Goal: Task Accomplishment & Management: Complete application form

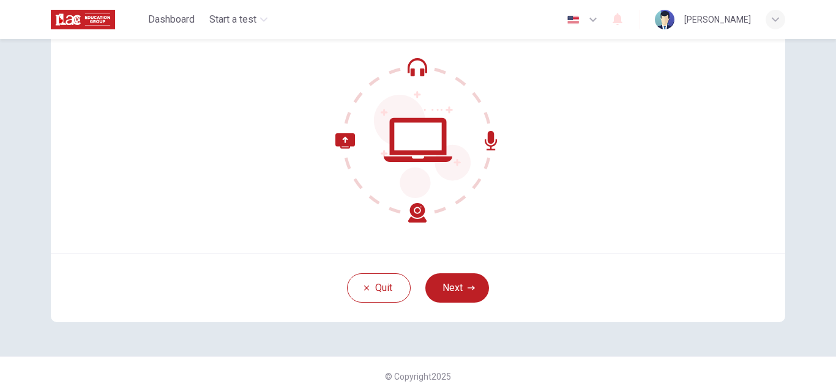
scroll to position [116, 0]
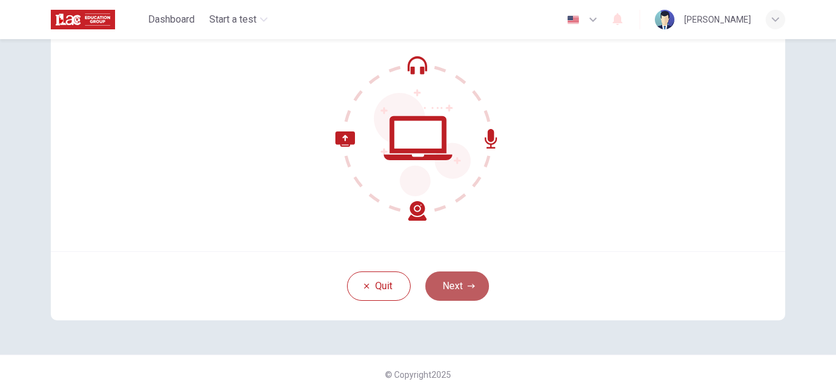
click at [453, 281] on button "Next" at bounding box center [457, 286] width 64 height 29
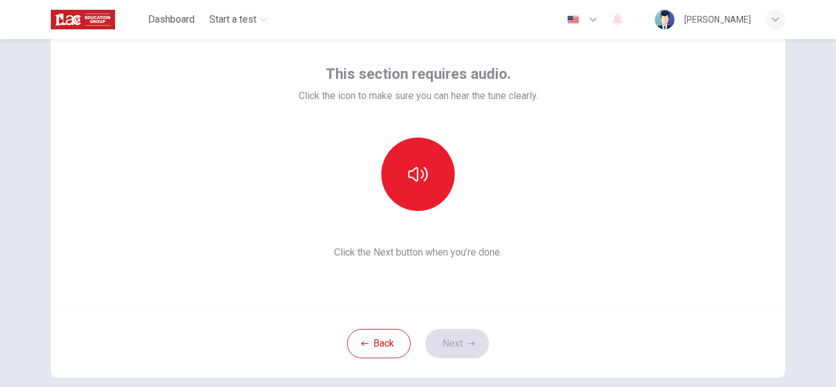
scroll to position [57, 0]
click at [426, 173] on button "button" at bounding box center [417, 174] width 73 height 73
click at [454, 338] on button "Next" at bounding box center [457, 344] width 64 height 29
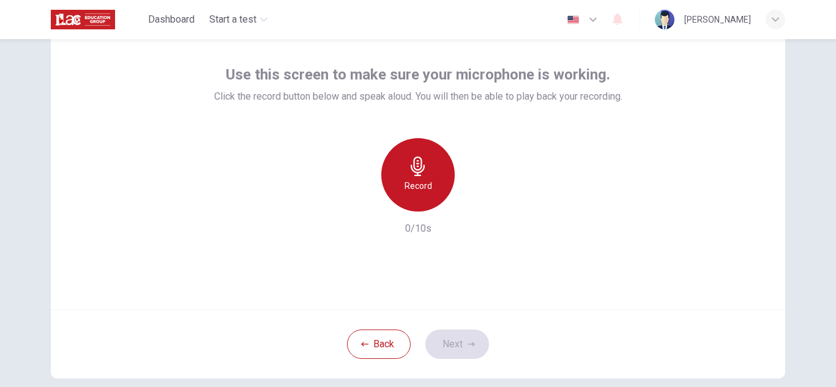
click at [421, 182] on h6 "Record" at bounding box center [418, 186] width 28 height 15
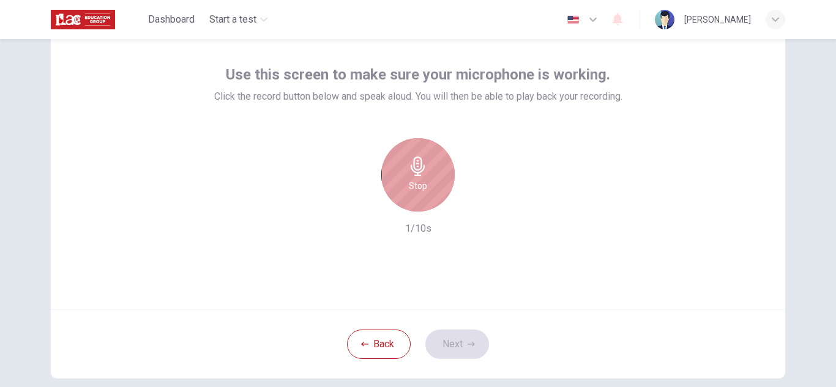
click at [421, 182] on h6 "Stop" at bounding box center [418, 186] width 18 height 15
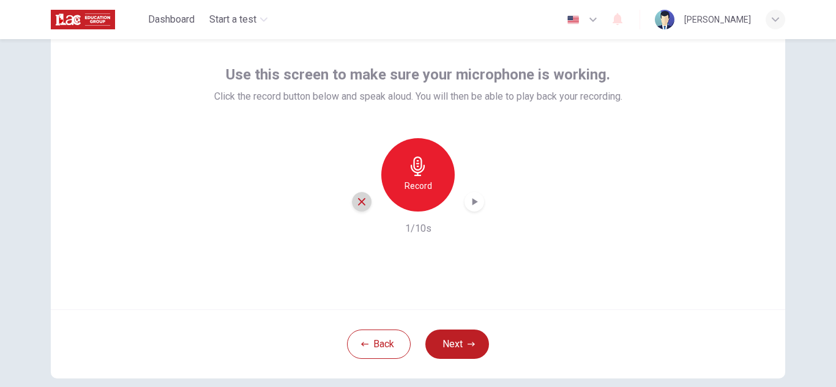
click at [357, 206] on icon "button" at bounding box center [361, 201] width 11 height 11
click at [651, 98] on div "Use this screen to make sure your microphone is working. Click the record butto…" at bounding box center [418, 163] width 734 height 294
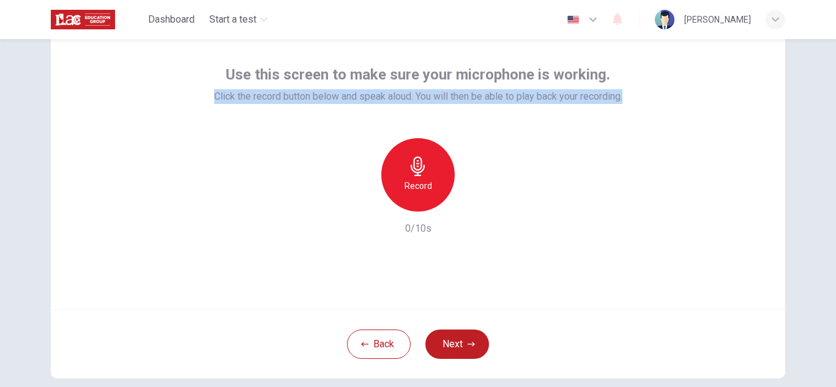
drag, startPoint x: 626, startPoint y: 100, endPoint x: 197, endPoint y: 116, distance: 429.7
click at [197, 116] on div "Use this screen to make sure your microphone is working. Click the record butto…" at bounding box center [418, 163] width 734 height 294
copy span "Click the record button below and speak aloud. You will then be able to play ba…"
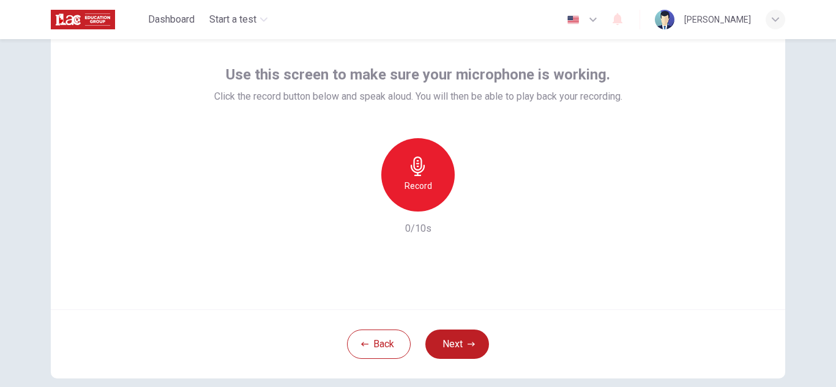
click at [521, 226] on div "Record 0/10s" at bounding box center [418, 187] width 408 height 98
click at [424, 180] on h6 "Record" at bounding box center [418, 186] width 28 height 15
click at [472, 336] on button "Next" at bounding box center [457, 344] width 64 height 29
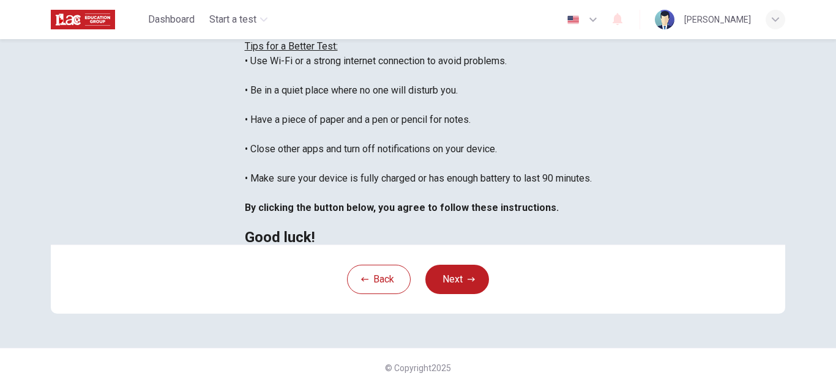
scroll to position [235, 0]
click at [456, 294] on button "Next" at bounding box center [457, 279] width 64 height 29
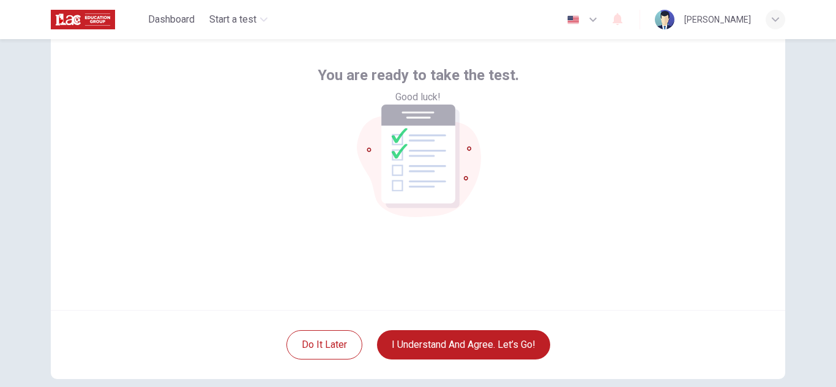
scroll to position [57, 0]
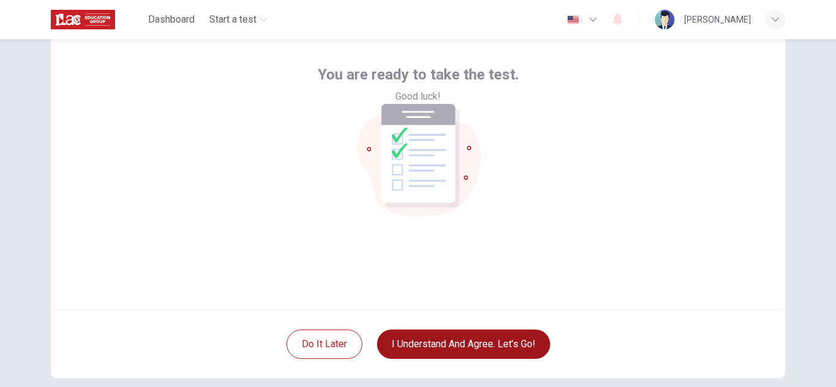
click at [452, 346] on button "I understand and agree. Let’s go!" at bounding box center [463, 344] width 173 height 29
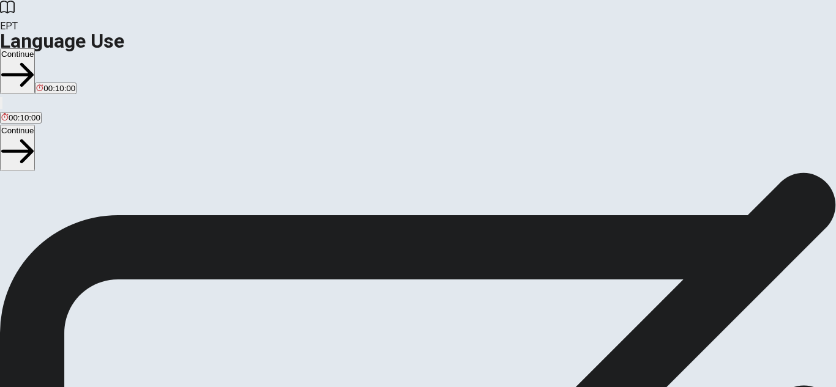
scroll to position [92, 0]
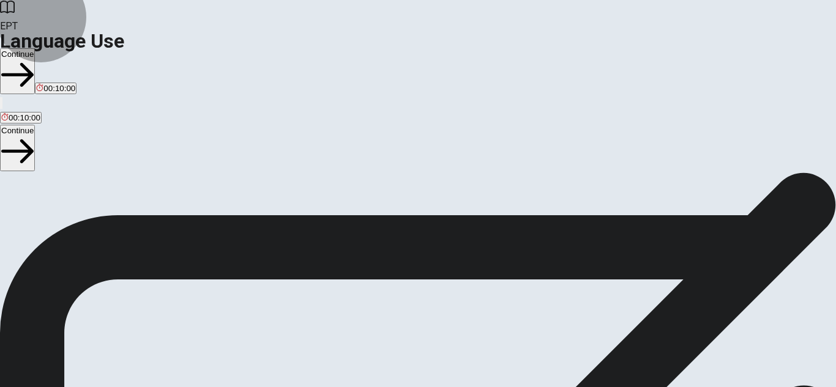
click at [35, 48] on button "Continue" at bounding box center [17, 71] width 35 height 46
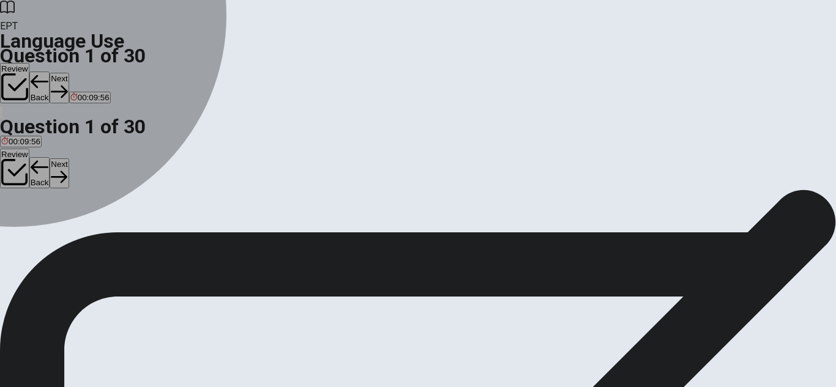
click at [42, 139] on div "C" at bounding box center [39, 134] width 6 height 9
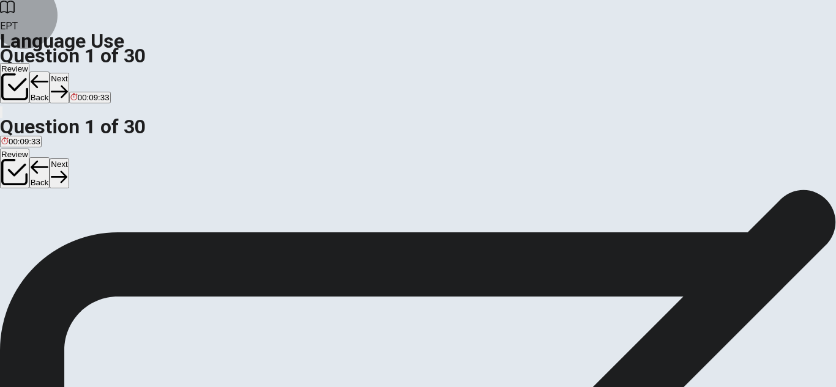
click at [69, 73] on button "Next" at bounding box center [59, 88] width 19 height 30
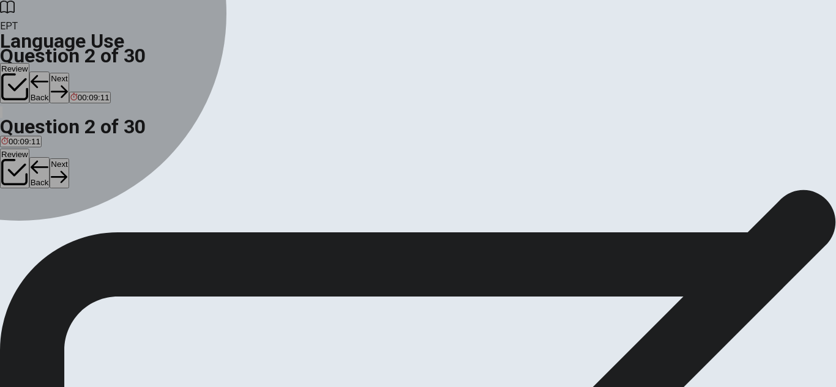
click at [70, 139] on div "B" at bounding box center [53, 134] width 32 height 9
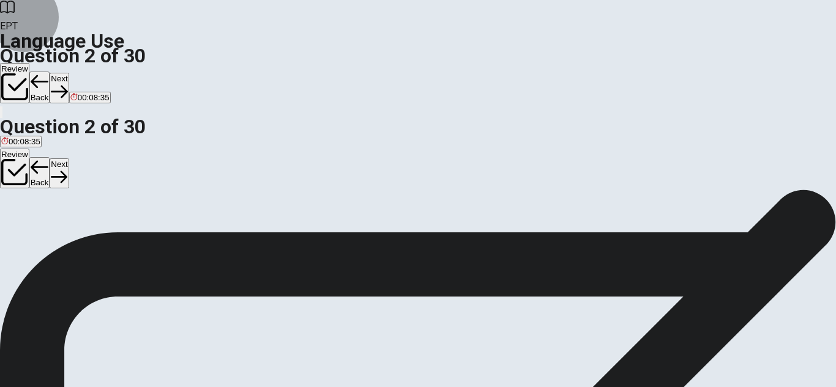
click at [69, 73] on button "Next" at bounding box center [59, 88] width 19 height 30
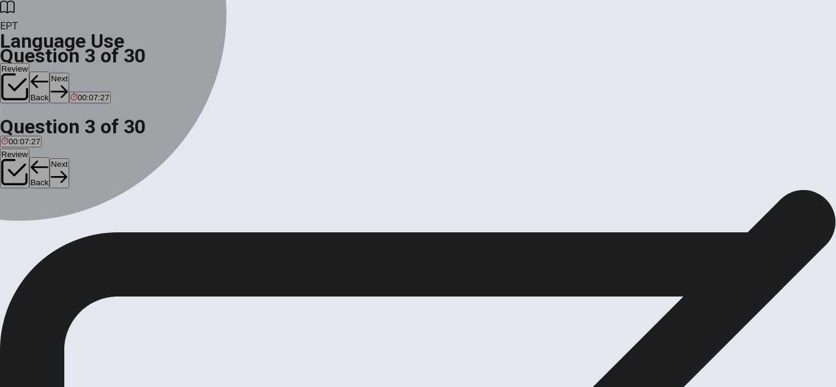
click at [13, 130] on div "A" at bounding box center [7, 134] width 12 height 9
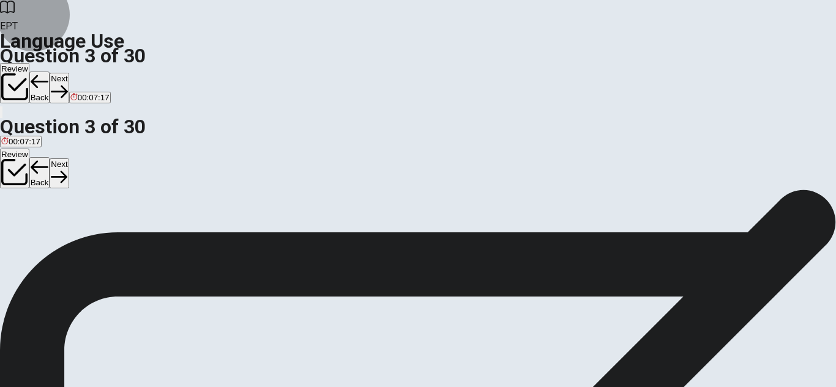
click at [69, 73] on button "Next" at bounding box center [59, 88] width 19 height 30
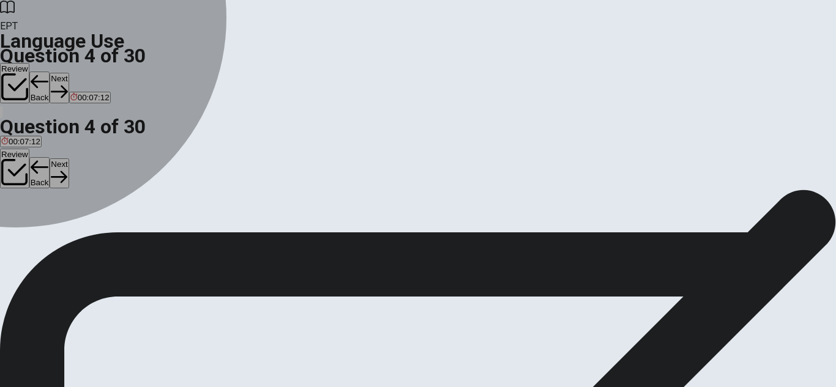
click at [35, 130] on div "A" at bounding box center [18, 134] width 34 height 9
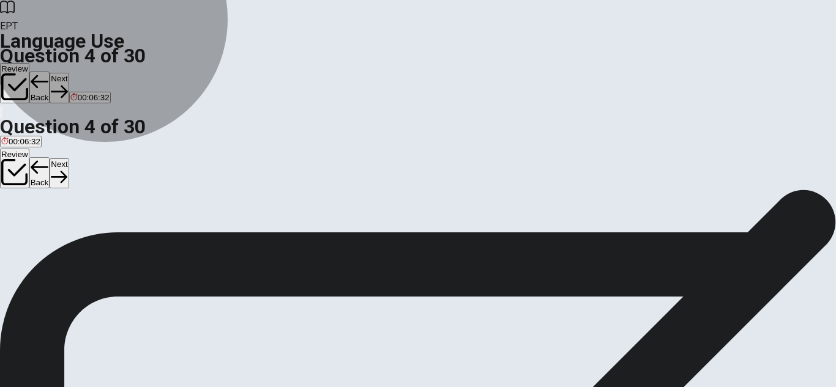
click at [37, 128] on button "A are going" at bounding box center [18, 138] width 37 height 21
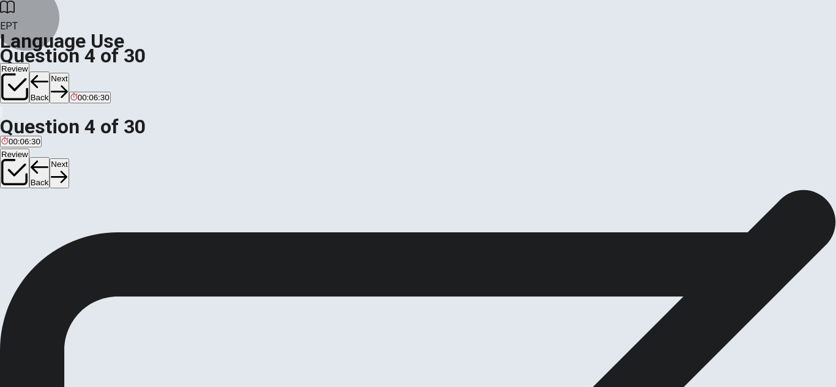
click at [69, 73] on button "Next" at bounding box center [59, 88] width 19 height 30
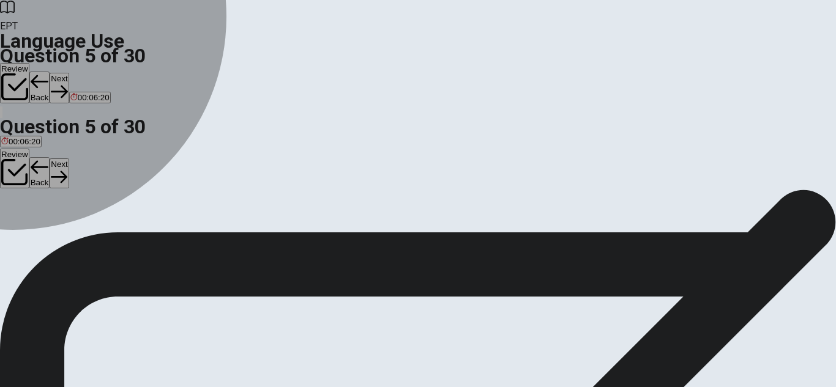
click at [60, 139] on div "C" at bounding box center [52, 134] width 15 height 9
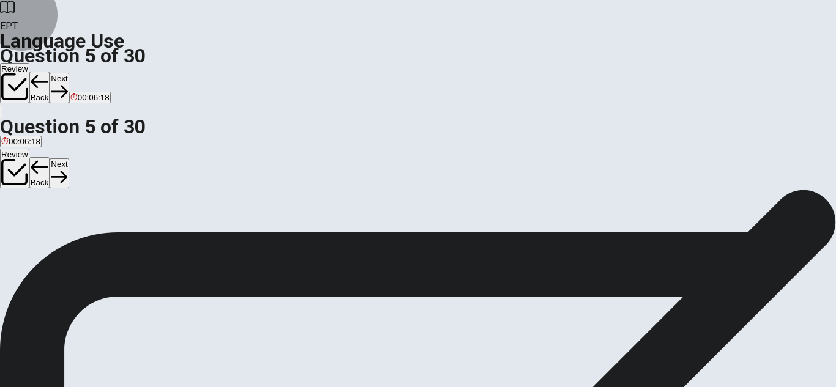
click at [69, 73] on button "Next" at bounding box center [59, 88] width 19 height 30
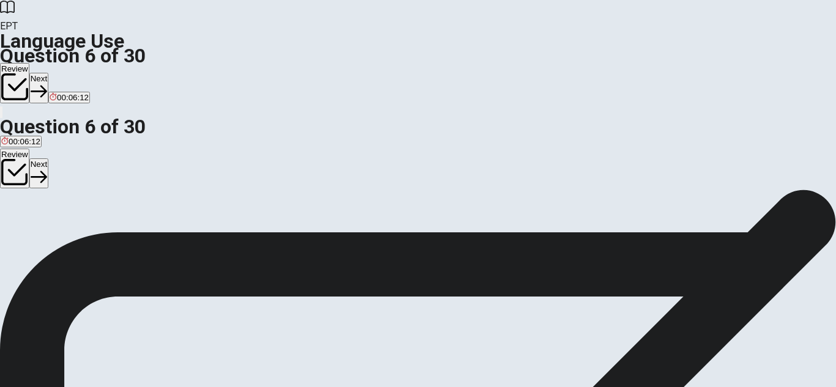
scroll to position [88, 0]
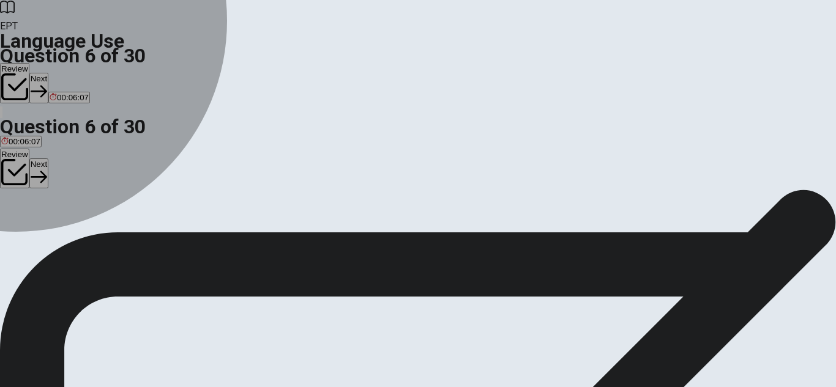
click at [42, 141] on div "B" at bounding box center [30, 136] width 23 height 9
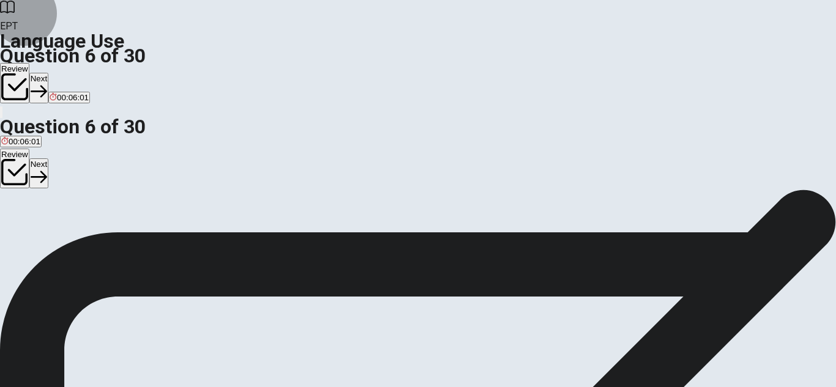
click at [48, 73] on button "Next" at bounding box center [38, 88] width 19 height 30
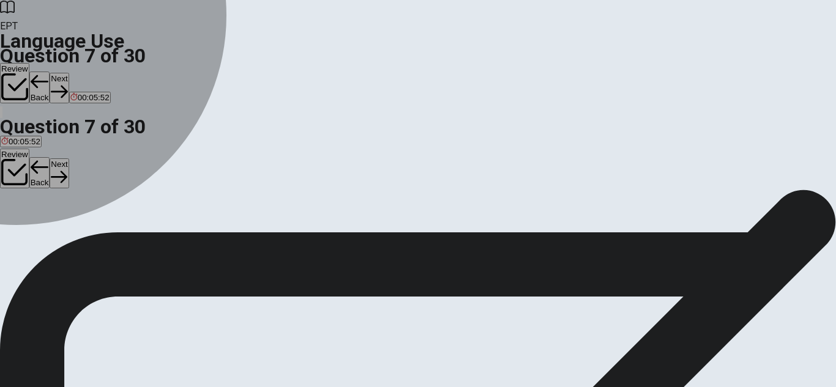
click at [13, 132] on div "A" at bounding box center [7, 136] width 12 height 9
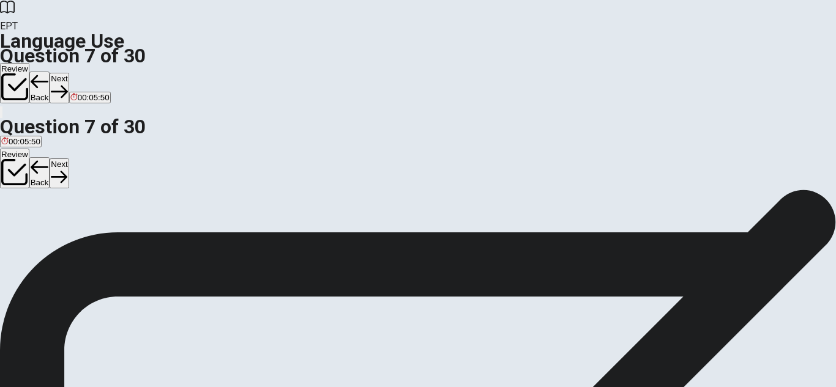
scroll to position [54, 0]
click at [69, 73] on button "Next" at bounding box center [59, 88] width 19 height 30
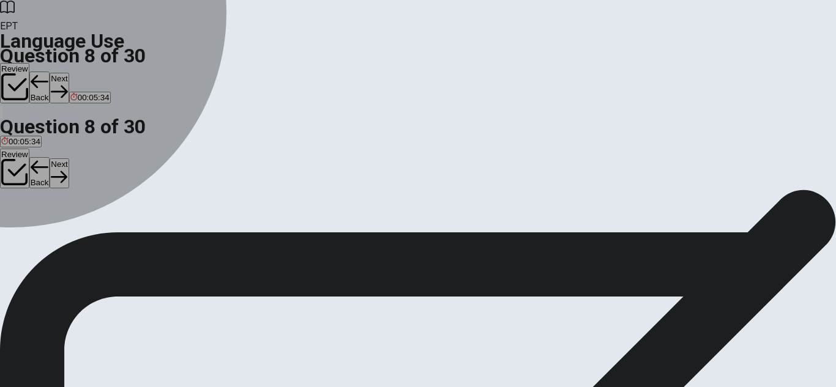
click at [91, 176] on div "D" at bounding box center [83, 170] width 13 height 9
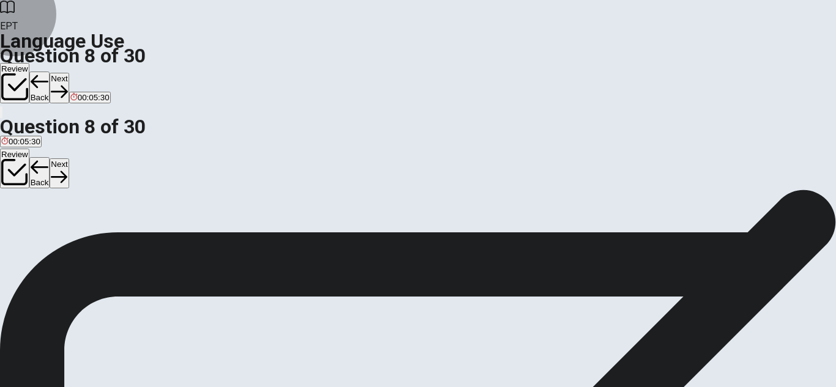
click at [69, 73] on button "Next" at bounding box center [59, 88] width 19 height 30
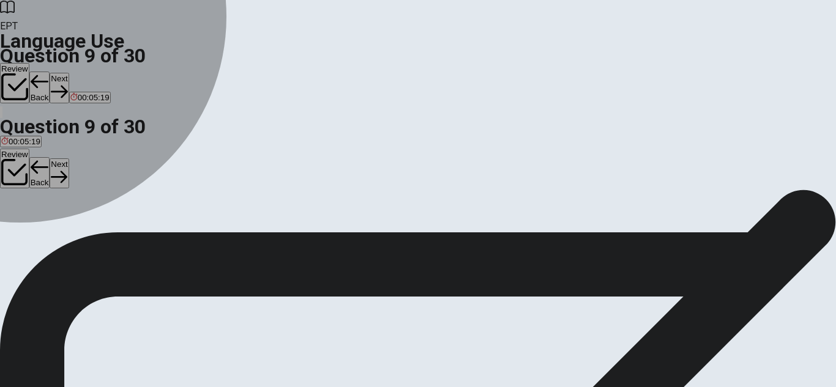
click at [32, 166] on div "A" at bounding box center [16, 170] width 31 height 9
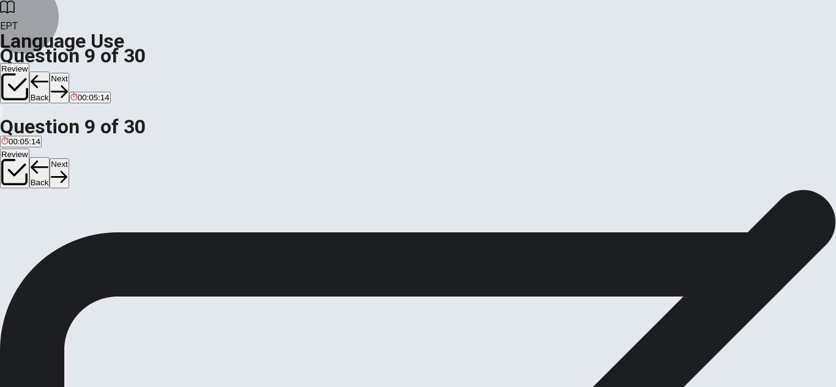
click at [69, 73] on button "Next" at bounding box center [59, 88] width 19 height 30
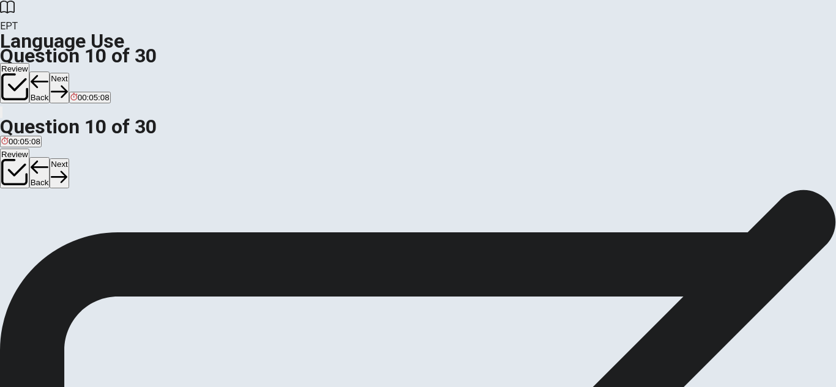
click at [67, 176] on div "D" at bounding box center [57, 170] width 19 height 9
click at [69, 73] on button "Next" at bounding box center [59, 88] width 19 height 30
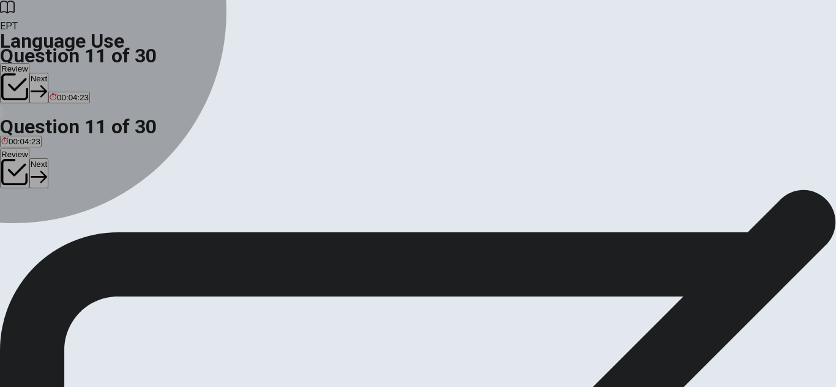
click at [50, 155] on div "C" at bounding box center [41, 150] width 17 height 9
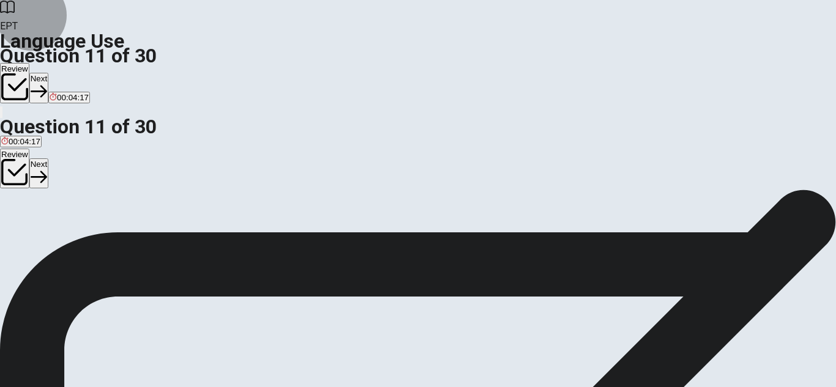
click at [48, 73] on button "Next" at bounding box center [38, 88] width 19 height 30
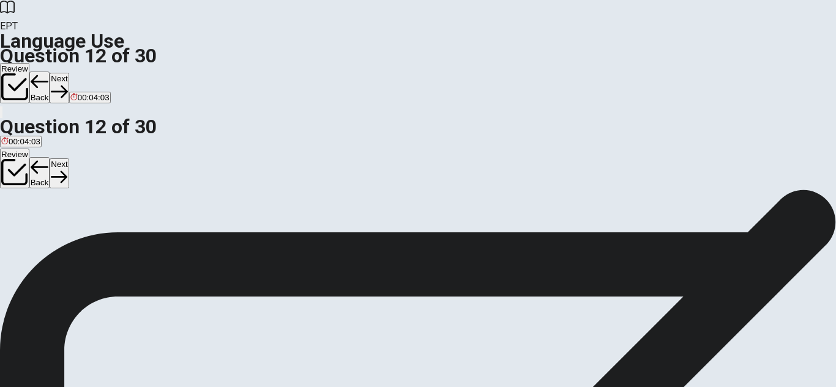
click at [58, 155] on div "B" at bounding box center [45, 150] width 26 height 9
click at [69, 73] on button "Next" at bounding box center [59, 88] width 19 height 30
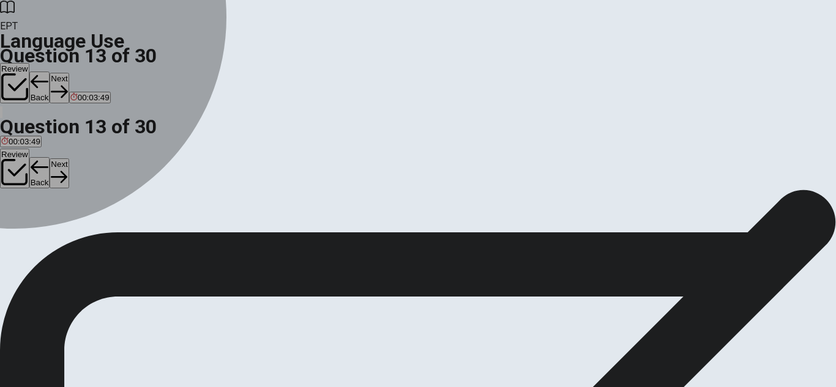
click at [48, 155] on div "C" at bounding box center [41, 150] width 13 height 9
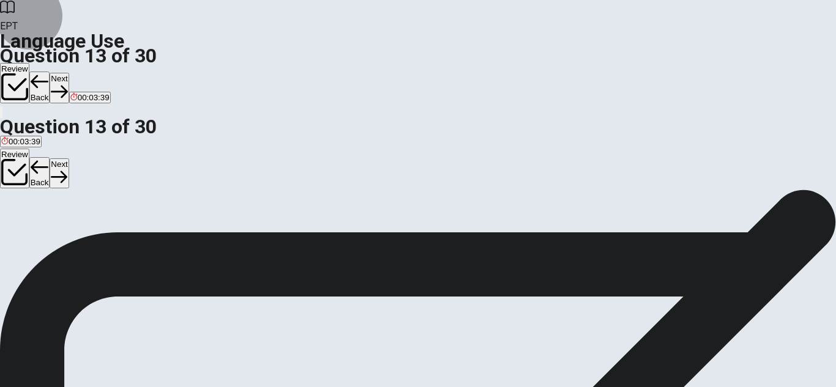
click at [69, 73] on button "Next" at bounding box center [59, 88] width 19 height 30
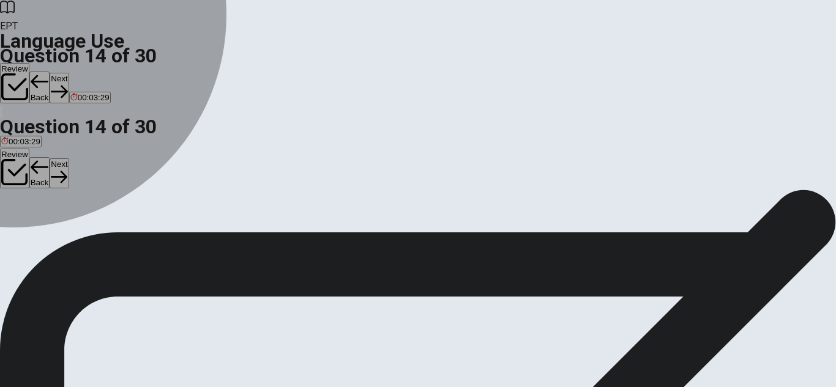
click at [97, 155] on div "B" at bounding box center [72, 150] width 48 height 9
click at [174, 155] on div "D" at bounding box center [156, 150] width 36 height 9
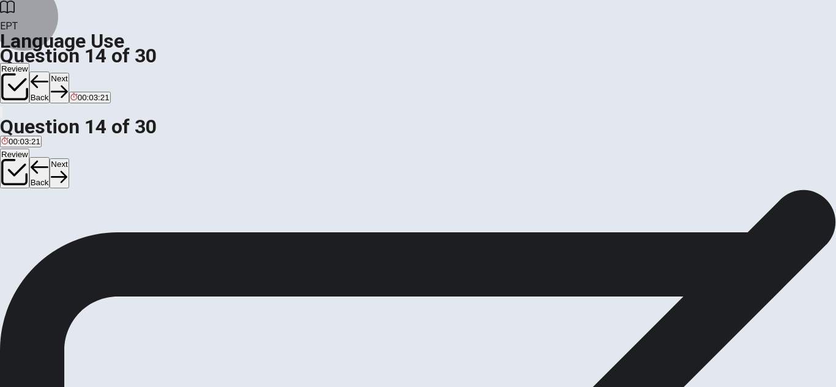
click at [69, 73] on button "Next" at bounding box center [59, 88] width 19 height 30
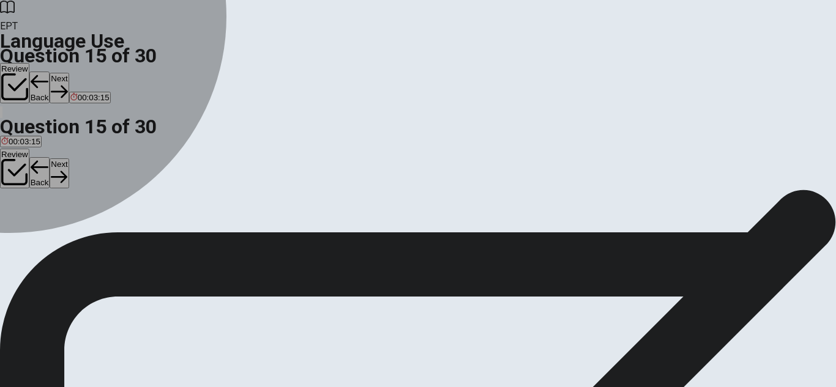
click at [57, 155] on div "C" at bounding box center [49, 150] width 18 height 9
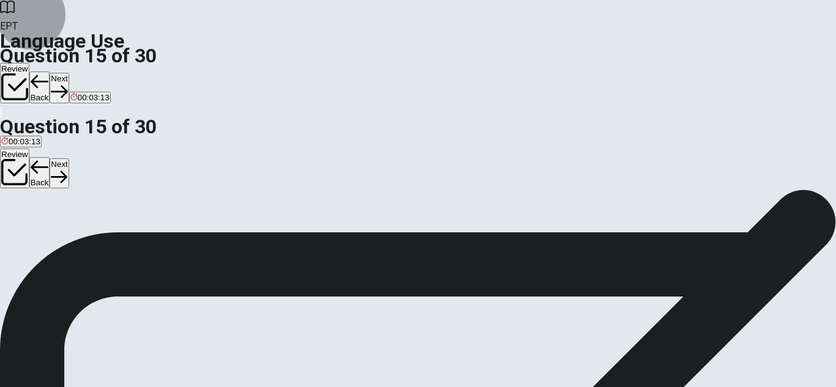
click at [69, 73] on button "Next" at bounding box center [59, 88] width 19 height 30
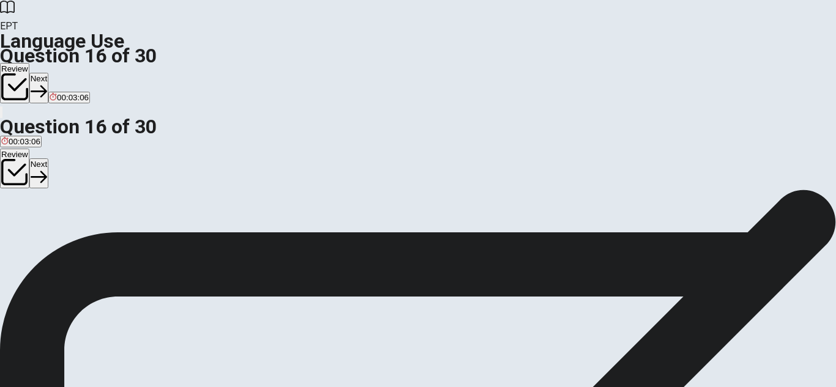
scroll to position [63, 0]
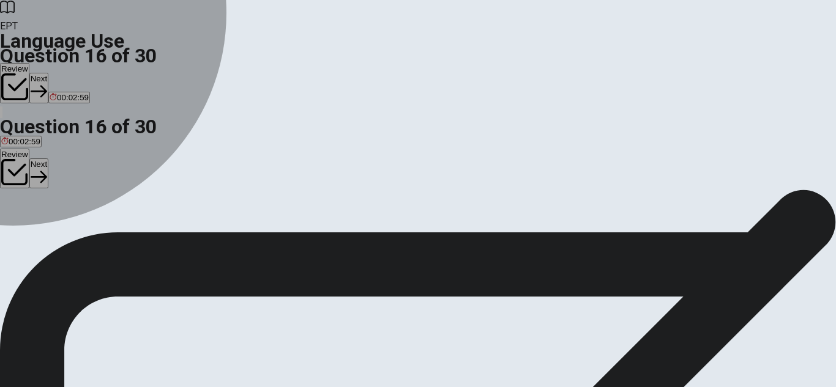
click at [72, 166] on div "D" at bounding box center [63, 161] width 18 height 9
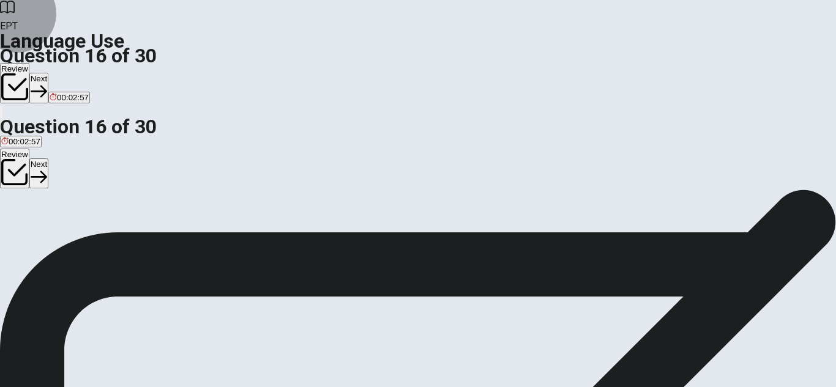
click at [48, 73] on button "Next" at bounding box center [38, 88] width 19 height 30
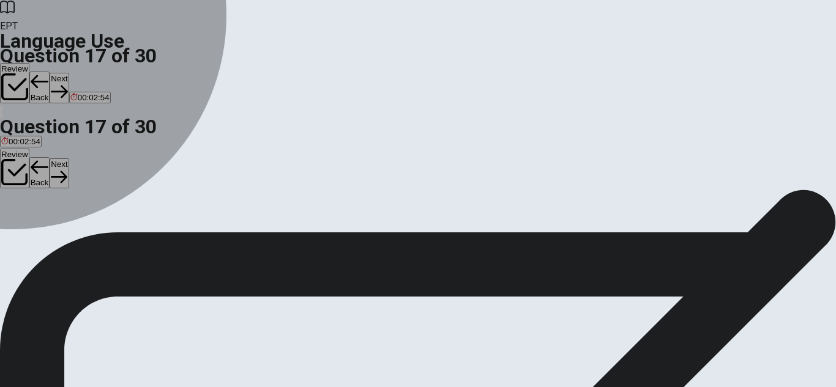
click at [130, 166] on div "D" at bounding box center [113, 161] width 33 height 9
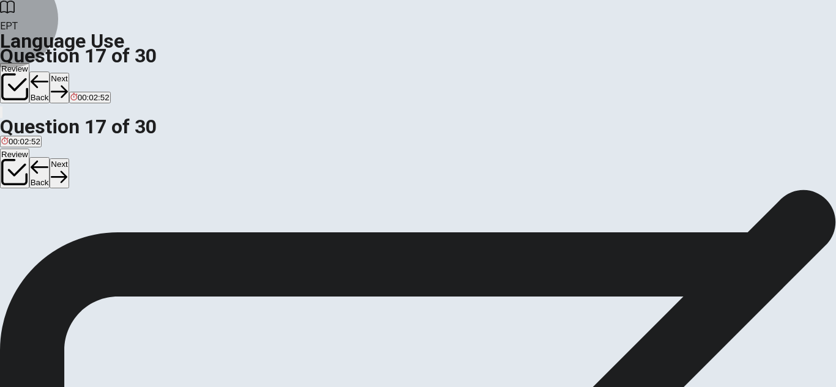
click at [69, 73] on button "Next" at bounding box center [59, 88] width 19 height 30
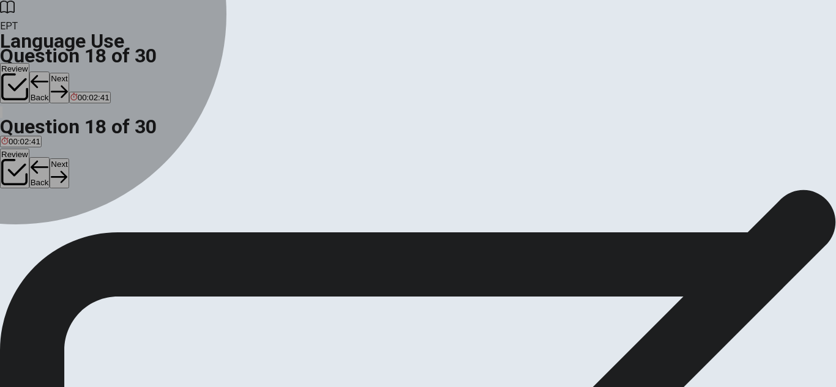
click at [160, 166] on div "C" at bounding box center [136, 161] width 48 height 9
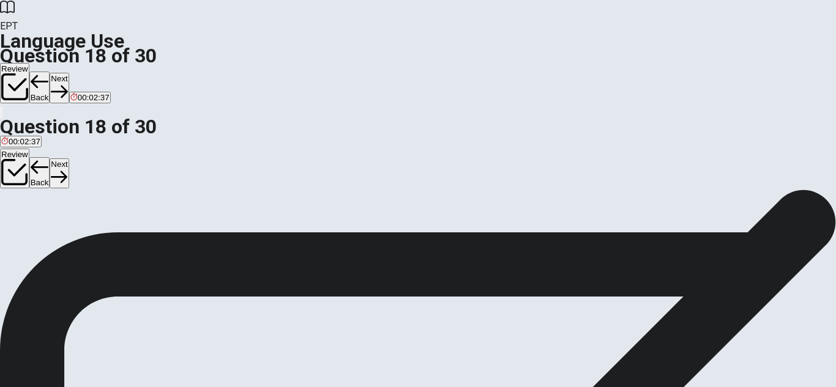
click at [69, 73] on button "Next" at bounding box center [59, 88] width 19 height 30
click at [50, 72] on button "Back" at bounding box center [39, 88] width 21 height 32
click at [69, 73] on button "Next" at bounding box center [59, 88] width 19 height 30
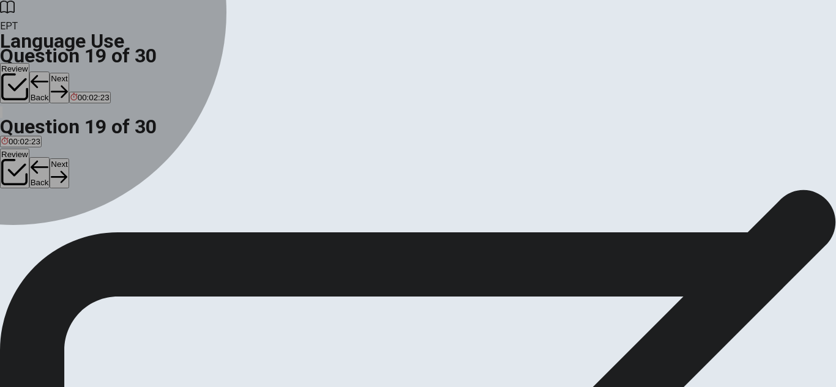
click at [54, 166] on div "B" at bounding box center [44, 161] width 20 height 9
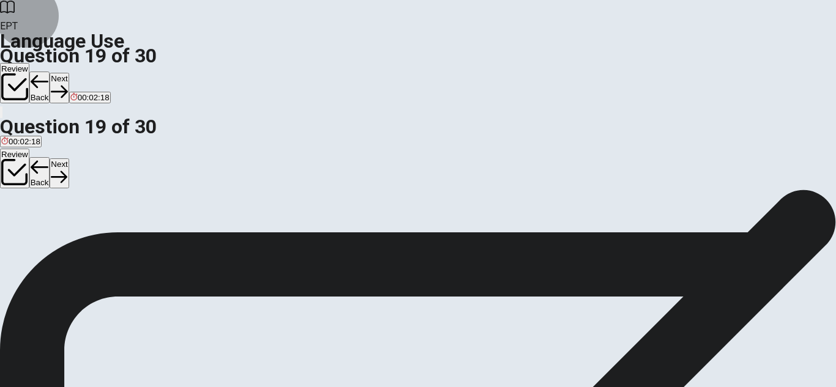
click at [69, 73] on button "Next" at bounding box center [59, 88] width 19 height 30
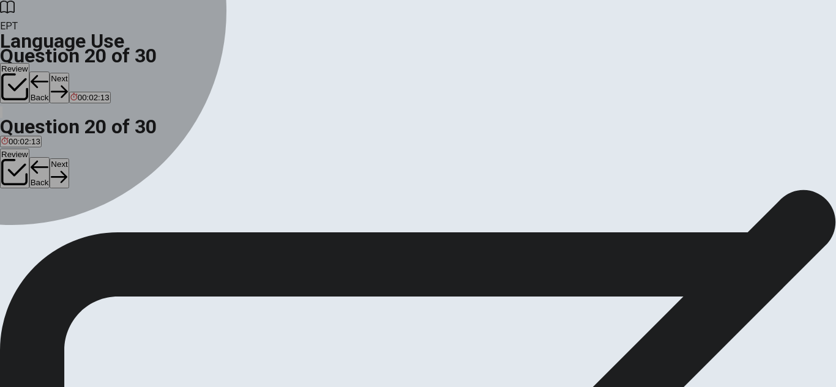
click at [48, 166] on div "C" at bounding box center [43, 161] width 10 height 9
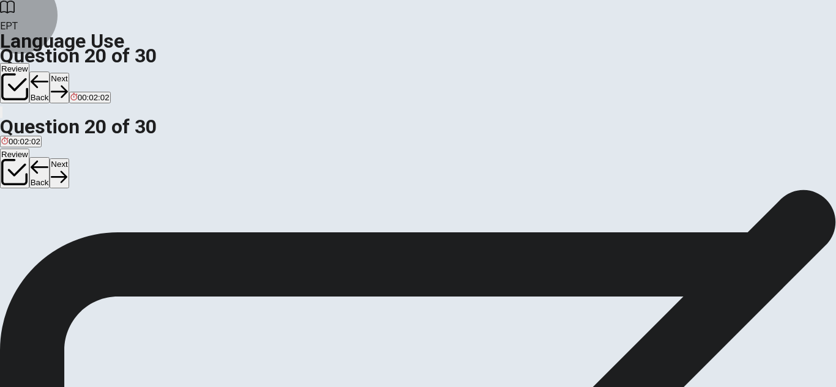
click at [69, 73] on button "Next" at bounding box center [59, 88] width 19 height 30
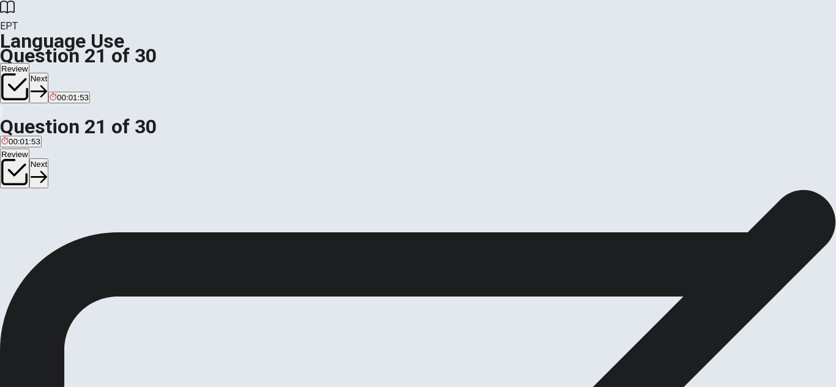
scroll to position [62, 0]
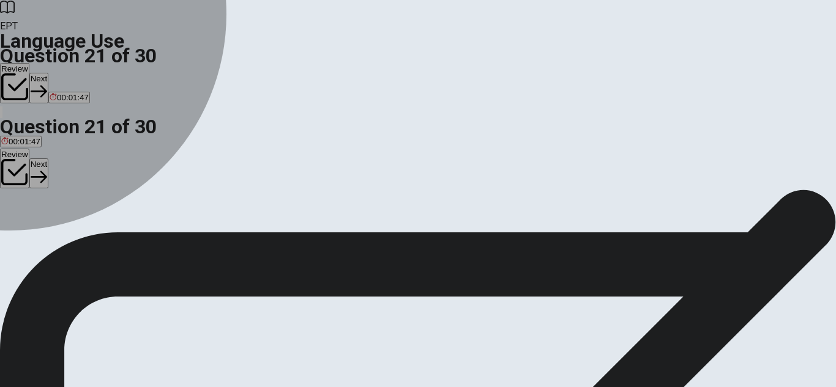
click at [8, 158] on div "A" at bounding box center [4, 162] width 7 height 9
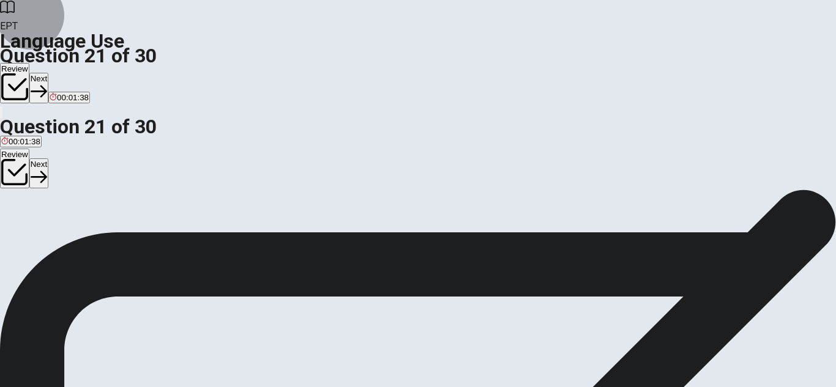
click at [48, 73] on button "Next" at bounding box center [38, 88] width 19 height 30
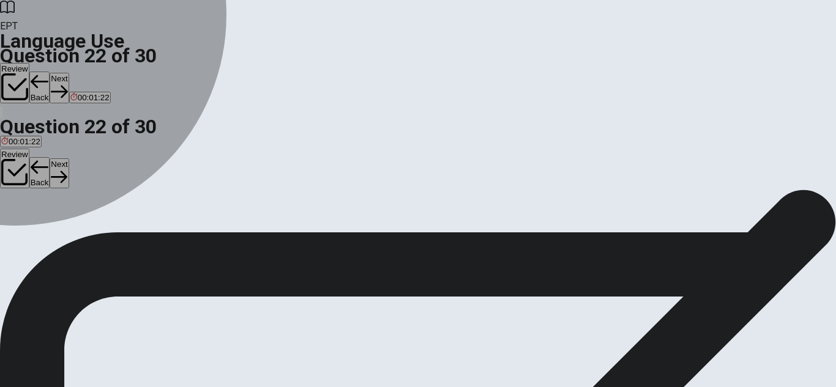
click at [232, 167] on div "D" at bounding box center [199, 162] width 65 height 9
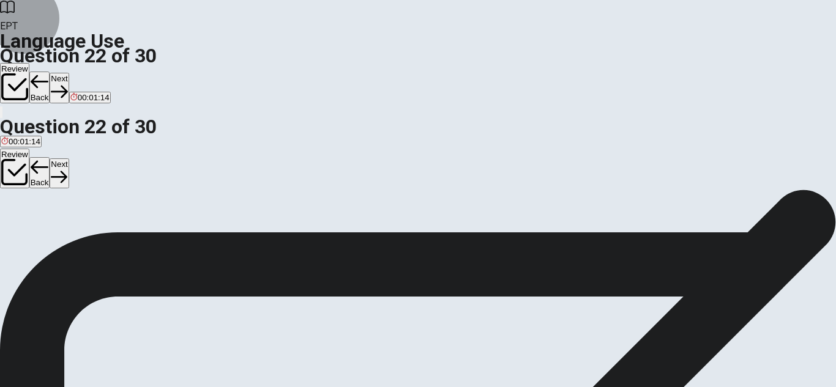
click at [69, 73] on button "Next" at bounding box center [59, 88] width 19 height 30
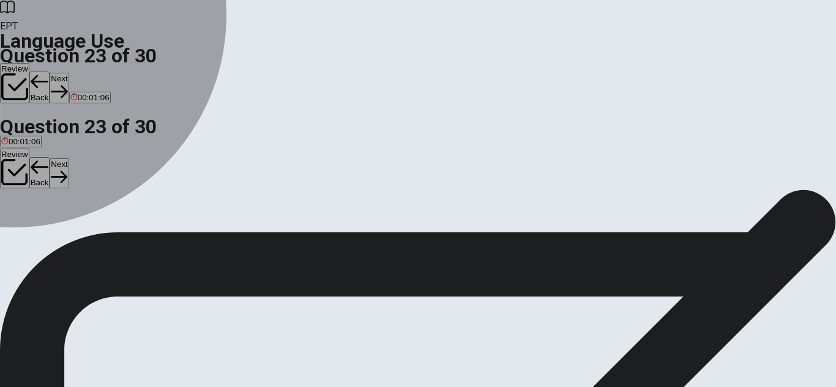
click at [70, 167] on div "B" at bounding box center [47, 162] width 45 height 9
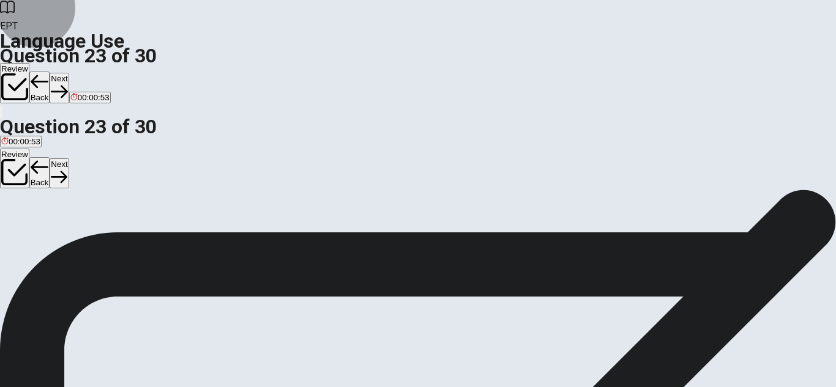
click at [69, 73] on button "Next" at bounding box center [59, 88] width 19 height 30
click at [33, 167] on div "B" at bounding box center [27, 162] width 12 height 9
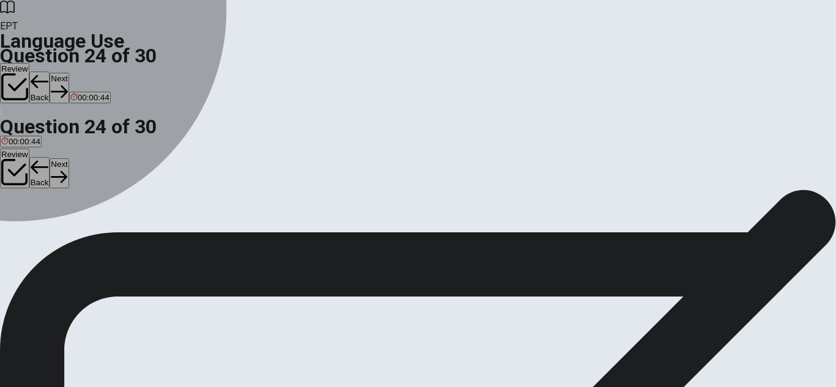
click at [71, 167] on div "D" at bounding box center [63, 162] width 15 height 9
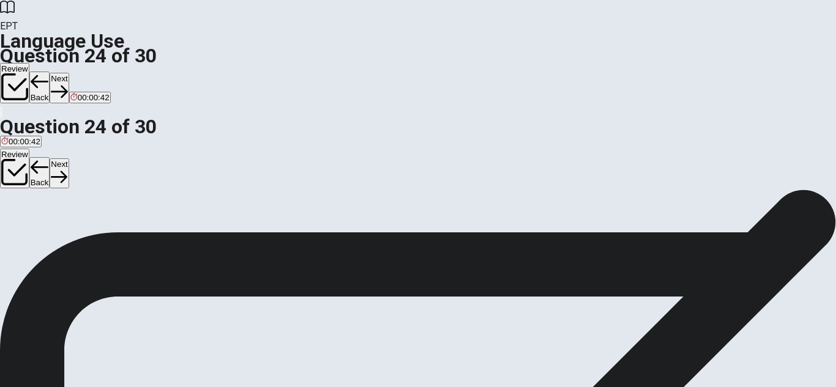
click at [69, 73] on button "Next" at bounding box center [59, 88] width 19 height 30
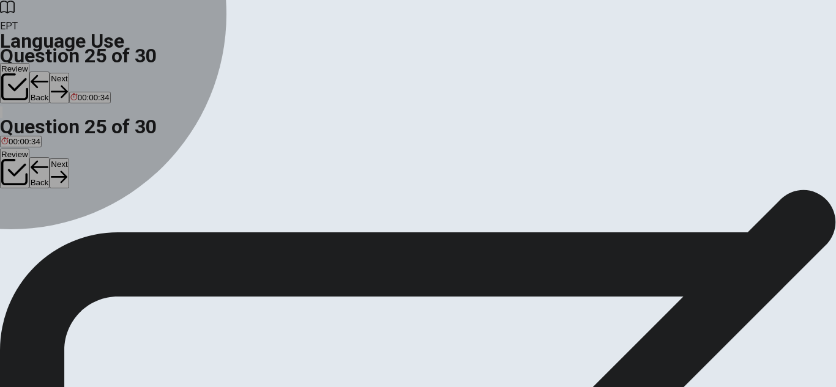
click at [191, 167] on div "D" at bounding box center [172, 162] width 38 height 9
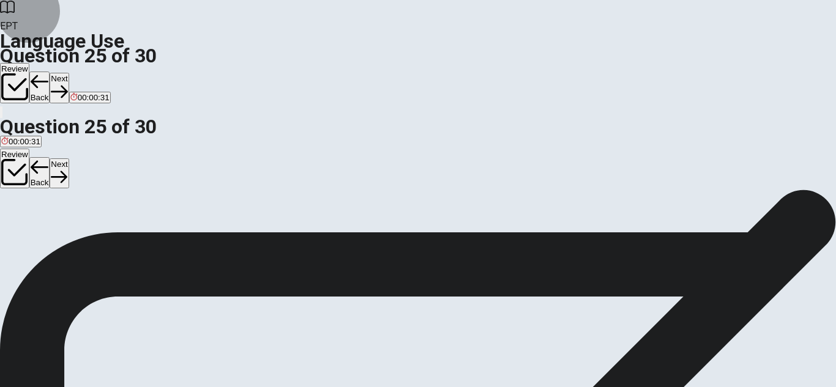
click at [69, 73] on button "Next" at bounding box center [59, 88] width 19 height 30
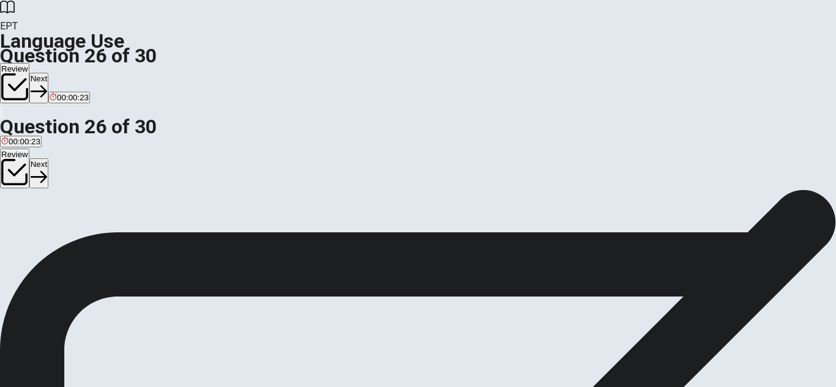
scroll to position [56, 0]
click at [49, 174] on div "B" at bounding box center [39, 169] width 20 height 9
click at [48, 73] on button "Next" at bounding box center [38, 88] width 19 height 30
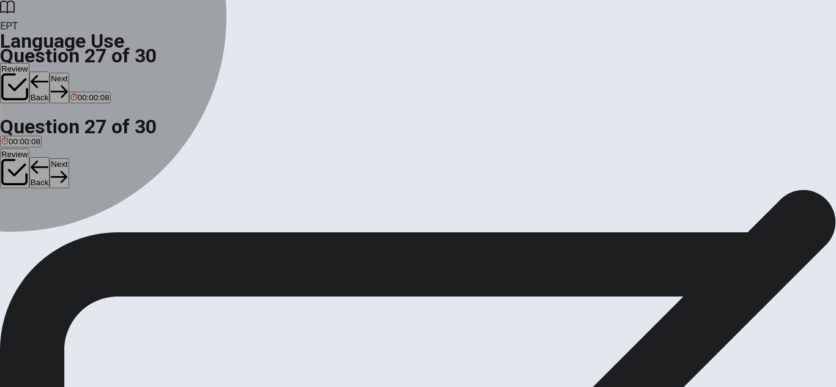
click at [263, 174] on div "B" at bounding box center [199, 169] width 128 height 9
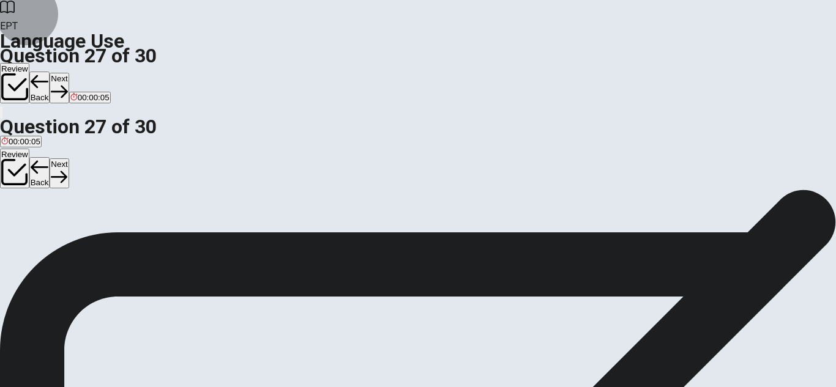
click at [69, 73] on button "Next" at bounding box center [59, 88] width 19 height 30
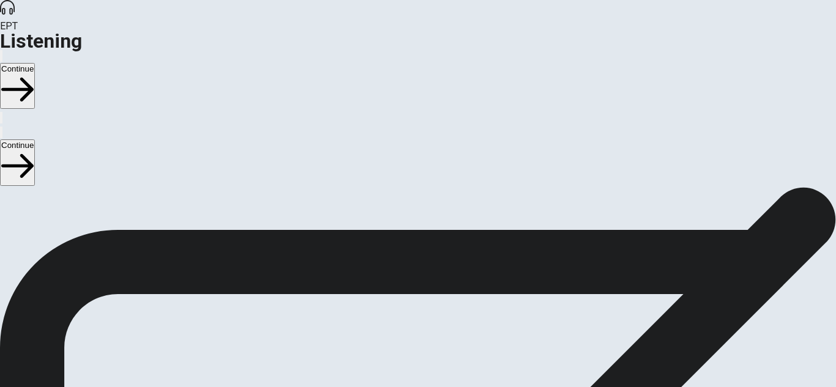
scroll to position [48, 0]
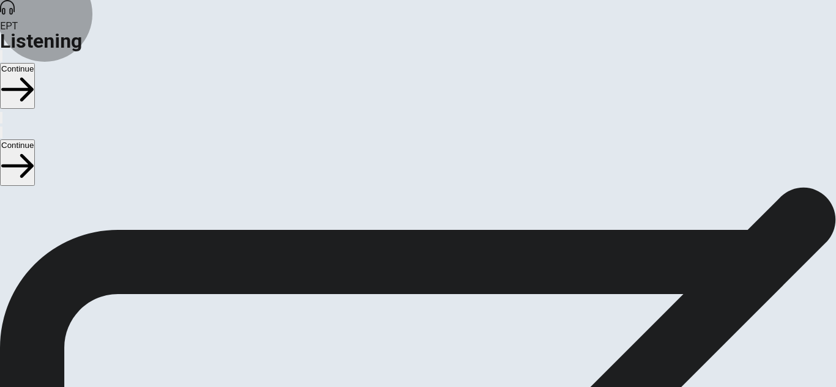
click at [35, 63] on button "Continue" at bounding box center [17, 86] width 35 height 46
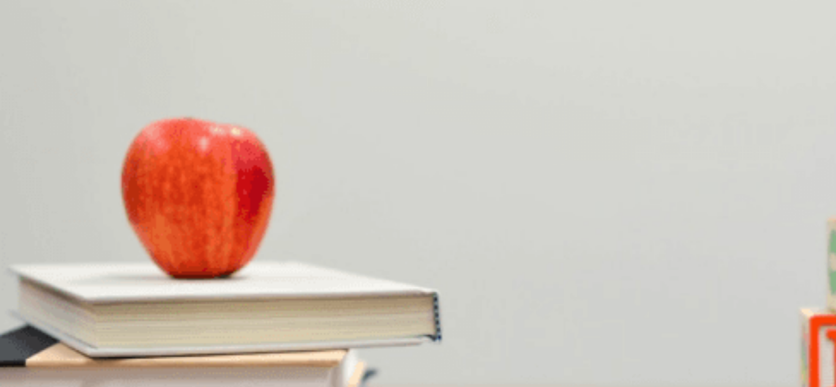
scroll to position [0, 0]
click at [348, 242] on div "D" at bounding box center [305, 236] width 85 height 9
click at [239, 283] on button "D Check out flights" at bounding box center [207, 293] width 63 height 21
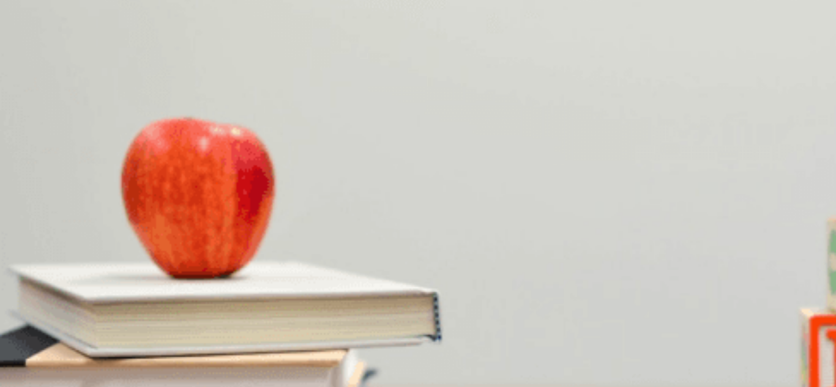
click at [165, 325] on span "A summer vacation" at bounding box center [129, 329] width 69 height 9
click at [149, 344] on span "Two weeks" at bounding box center [128, 348] width 40 height 9
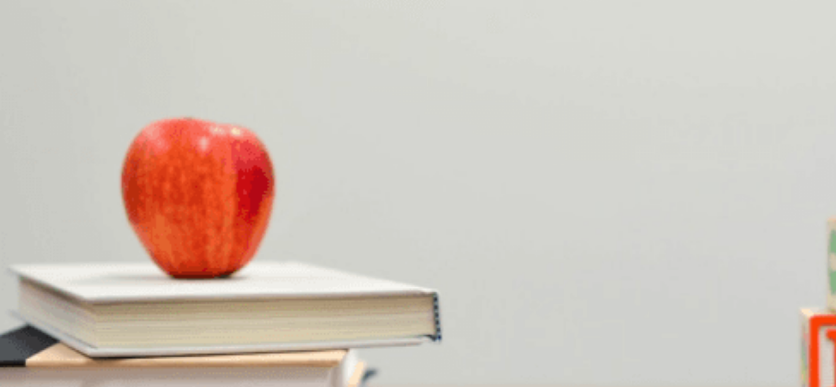
drag, startPoint x: 237, startPoint y: 176, endPoint x: 223, endPoint y: 179, distance: 14.4
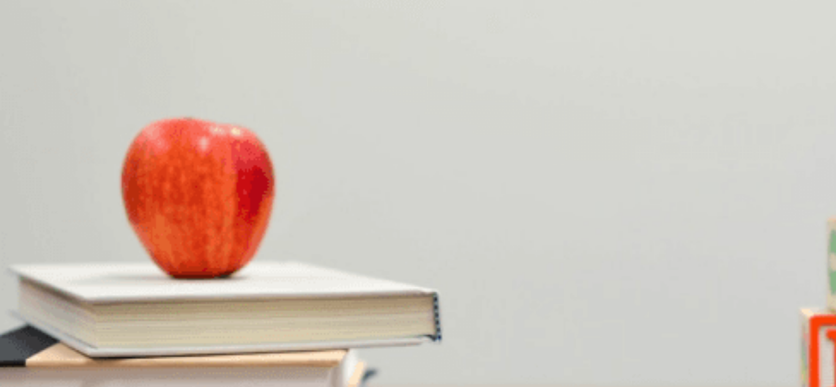
click at [107, 334] on button "C A week" at bounding box center [92, 344] width 29 height 21
type input "0"
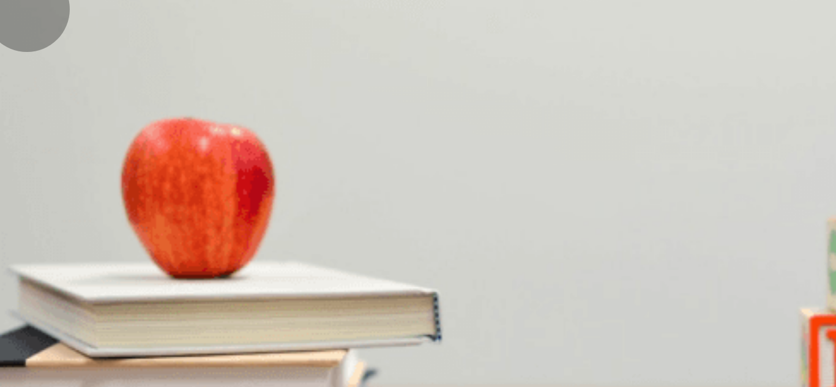
click at [221, 242] on span "The trails are remote" at bounding box center [183, 246] width 75 height 9
click at [87, 334] on button "A [GEOGRAPHIC_DATA]" at bounding box center [43, 344] width 87 height 21
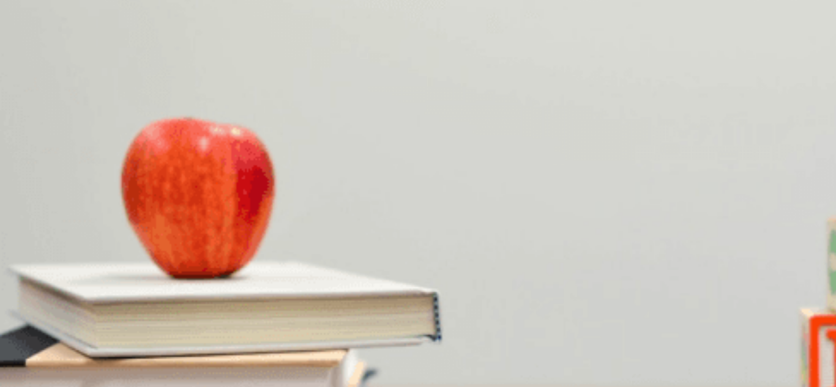
scroll to position [165, 0]
click at [72, 272] on button "A Going to the beach" at bounding box center [36, 282] width 72 height 21
click at [29, 220] on button "A Excited" at bounding box center [14, 230] width 29 height 21
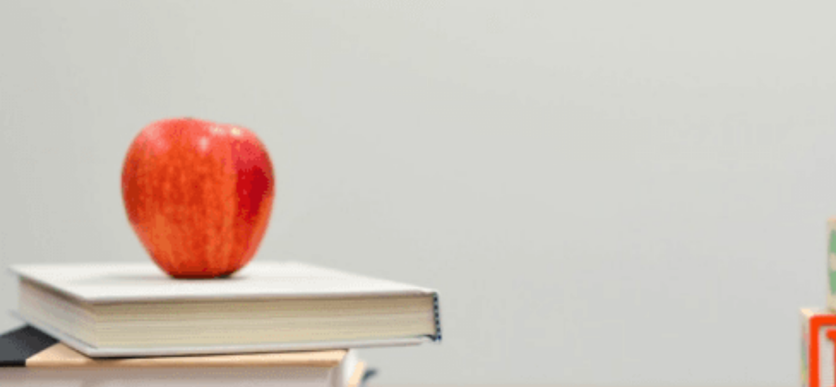
click at [49, 122] on button "A Early [DATE]" at bounding box center [24, 127] width 49 height 21
drag, startPoint x: 187, startPoint y: 176, endPoint x: 169, endPoint y: 175, distance: 17.1
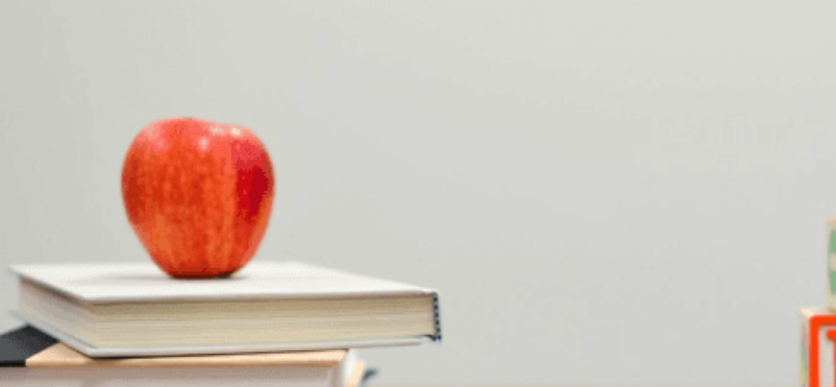
click at [35, 63] on button "Continue" at bounding box center [17, 86] width 35 height 46
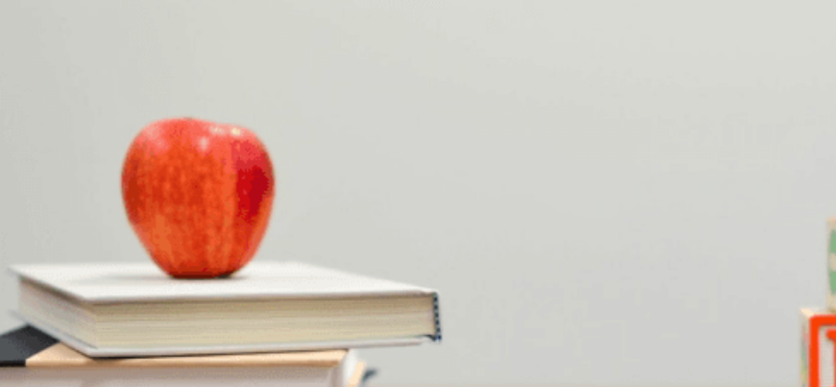
scroll to position [93, 0]
click at [200, 354] on span "Staying home" at bounding box center [175, 358] width 50 height 9
type input "0"
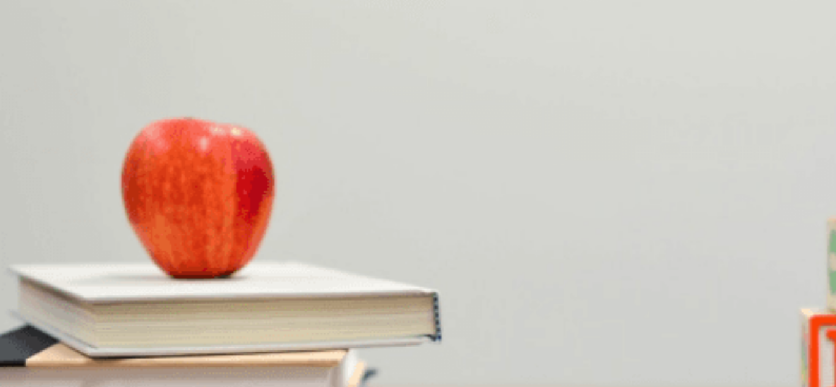
scroll to position [51, 0]
click at [81, 231] on button "B More time" at bounding box center [62, 241] width 39 height 21
click at [49, 285] on button "A Uninterested" at bounding box center [24, 295] width 49 height 21
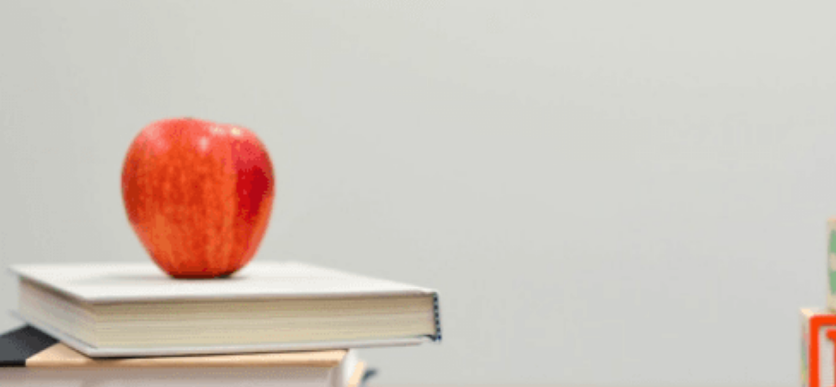
click at [219, 387] on div "B" at bounding box center [171, 391] width 95 height 9
click at [237, 283] on button "C By getting more resources" at bounding box center [188, 293] width 98 height 21
click at [270, 344] on span "Change the deadline" at bounding box center [232, 348] width 75 height 9
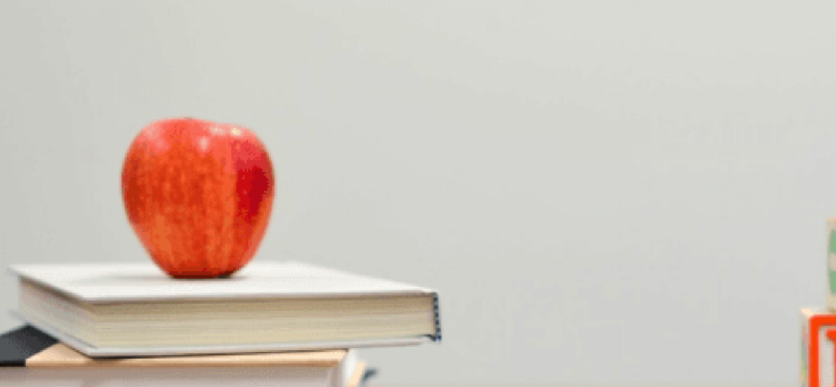
scroll to position [943, 0]
type input "0"
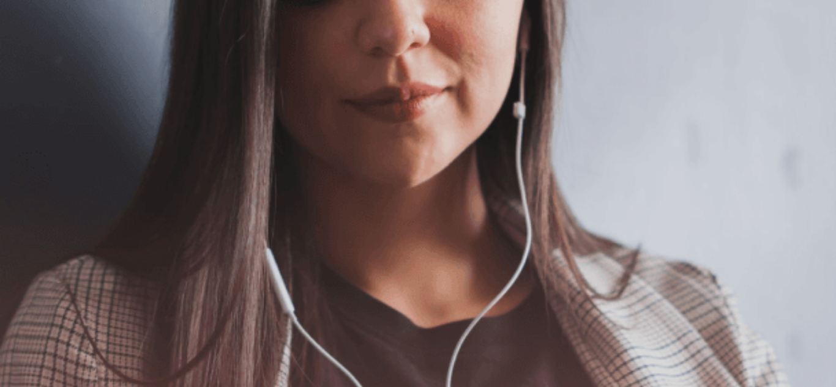
click at [35, 63] on button "Continue" at bounding box center [17, 86] width 35 height 46
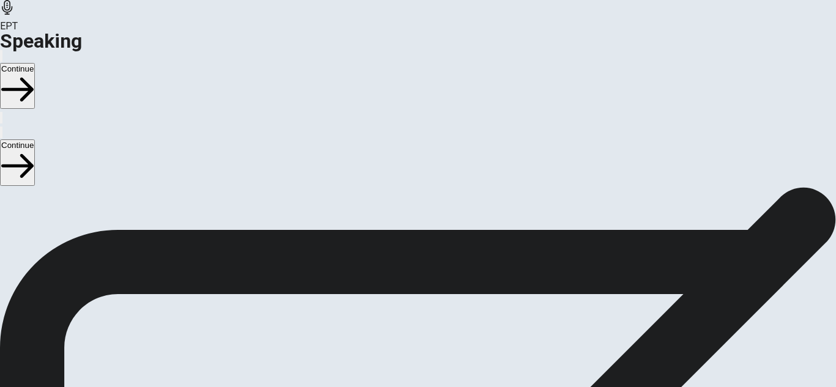
scroll to position [128, 0]
click at [403, 313] on icon "Play Audio" at bounding box center [403, 313] width 0 height 0
click at [417, 313] on icon "Pause Audio" at bounding box center [410, 320] width 13 height 15
click at [401, 313] on icon "Record Again" at bounding box center [401, 313] width 0 height 0
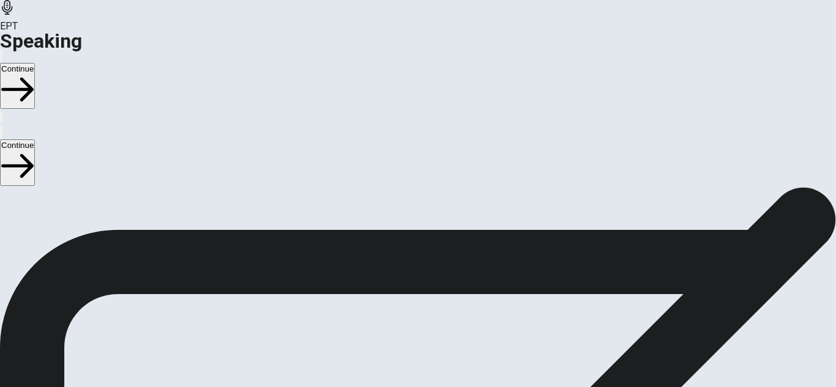
click at [401, 313] on icon "Record Again" at bounding box center [401, 313] width 0 height 0
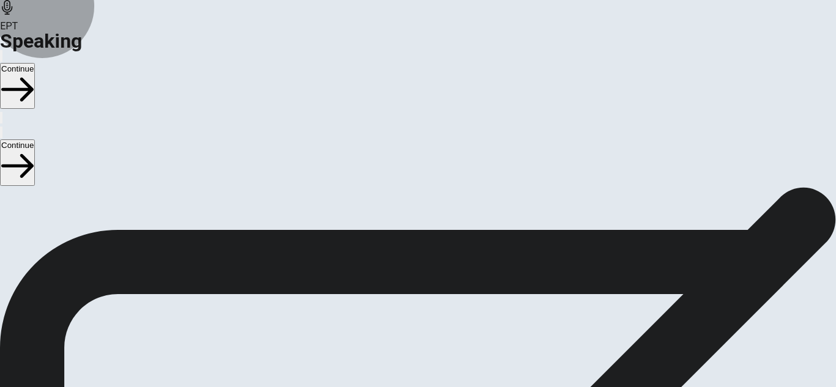
click at [443, 280] on button "Record Again" at bounding box center [417, 310] width 51 height 60
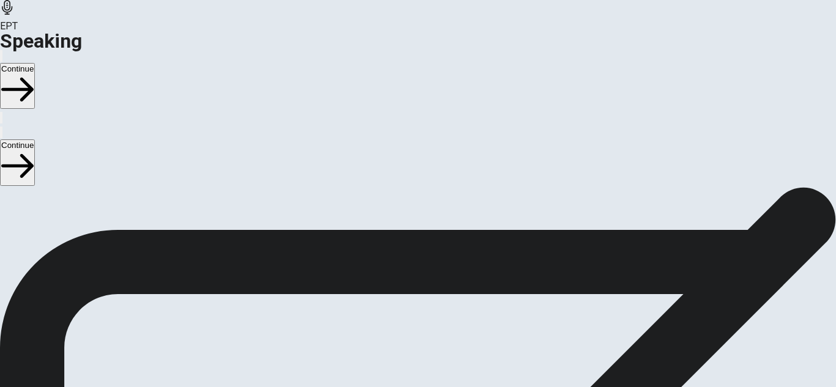
click at [404, 281] on button "Play Audio" at bounding box center [403, 287] width 2 height 12
click at [417, 290] on icon "Pause Audio" at bounding box center [410, 297] width 13 height 15
click at [415, 290] on icon "Record Again" at bounding box center [408, 297] width 15 height 15
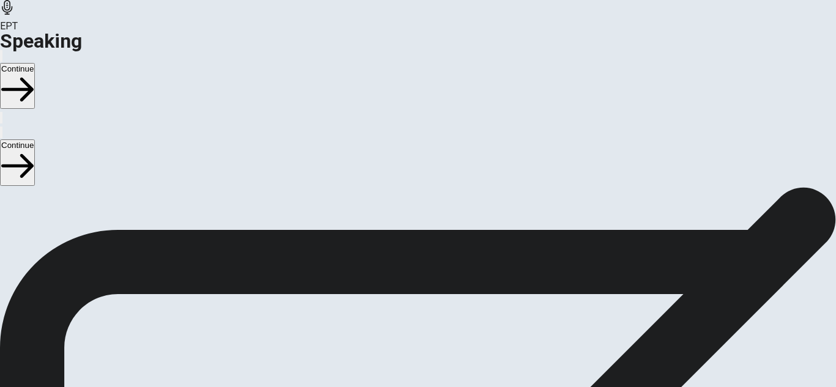
click at [401, 290] on icon "Record Again" at bounding box center [401, 290] width 0 height 0
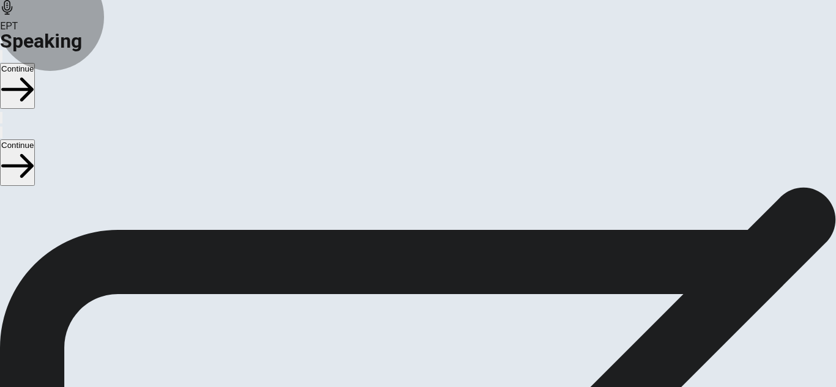
click at [443, 280] on button "Record Again" at bounding box center [417, 310] width 51 height 60
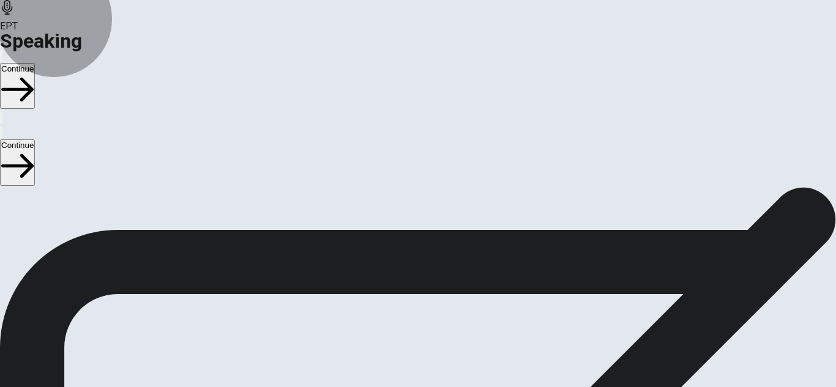
click at [35, 63] on button "Continue" at bounding box center [17, 86] width 35 height 46
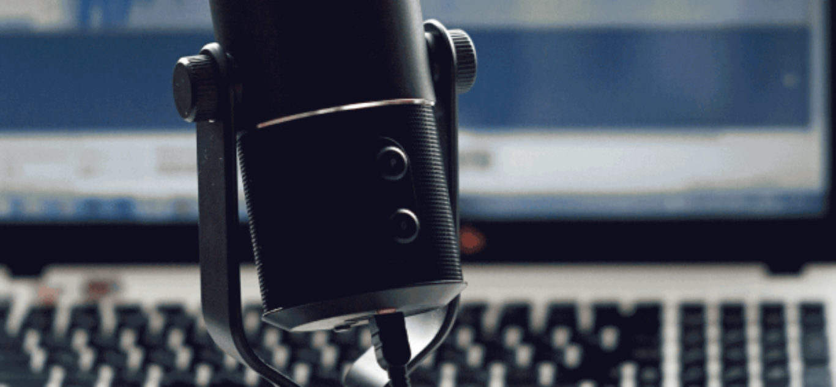
scroll to position [255, 0]
click at [34, 73] on icon "button" at bounding box center [17, 89] width 32 height 32
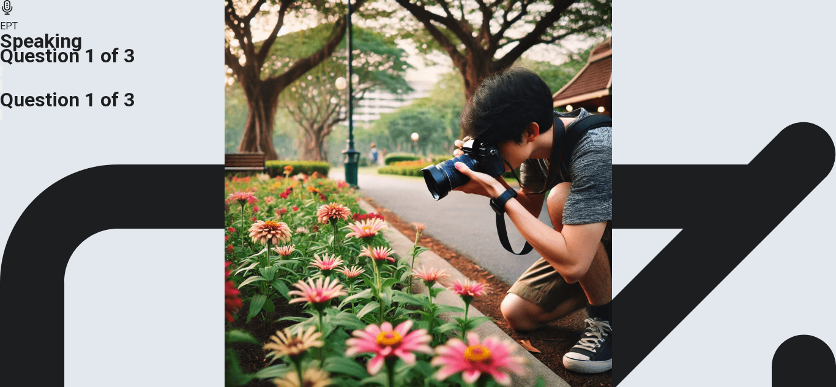
scroll to position [120, 0]
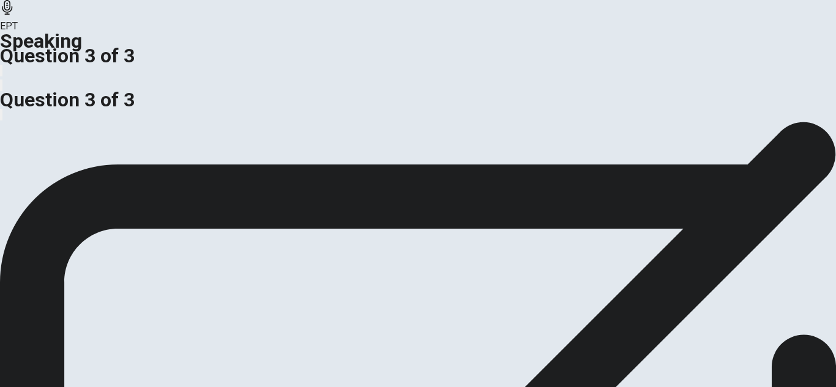
scroll to position [122, 0]
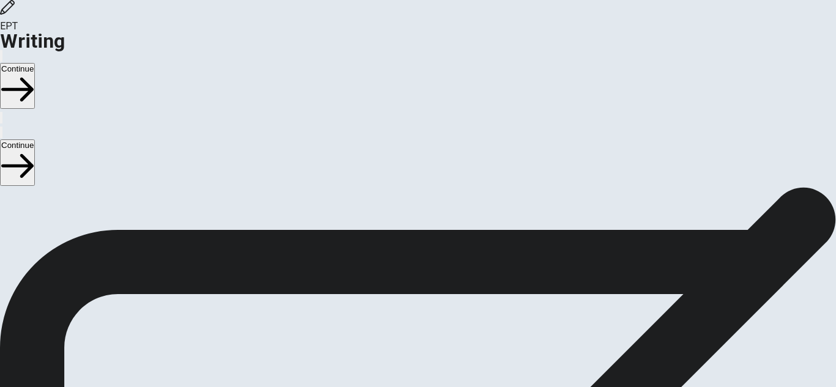
scroll to position [107, 0]
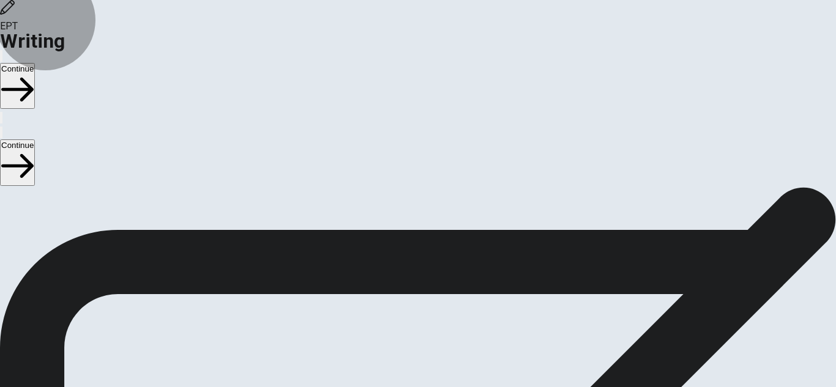
click at [35, 63] on button "Continue" at bounding box center [17, 86] width 35 height 46
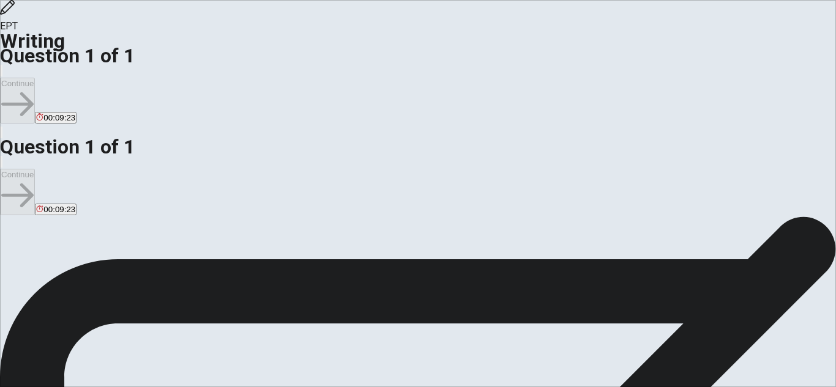
scroll to position [0, 0]
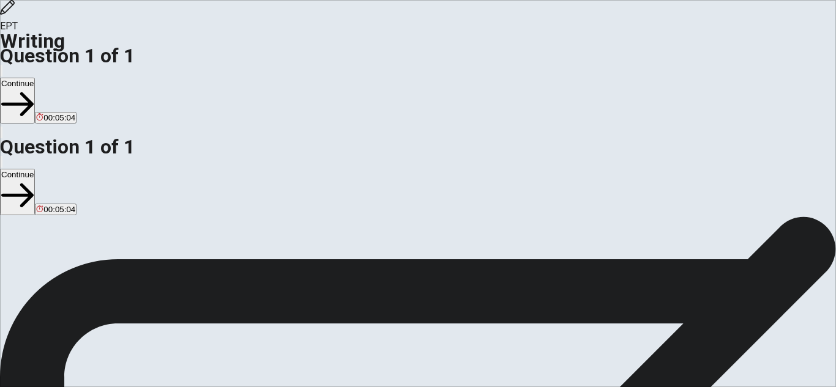
scroll to position [0, 0]
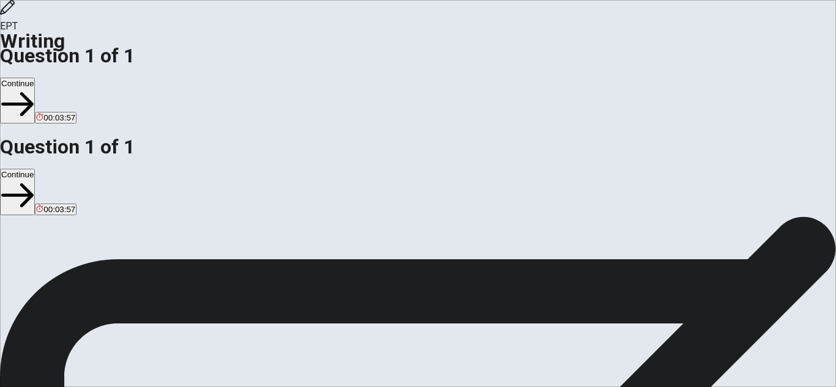
scroll to position [1, 0]
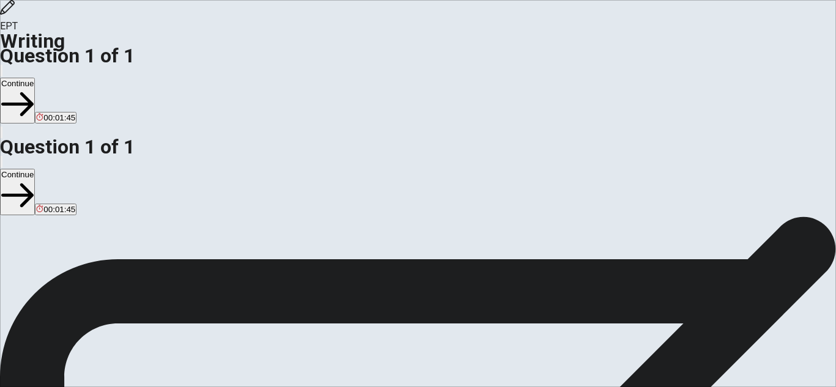
scroll to position [0, 0]
type textarea "Iron Man is mi character favorite in all movies the Universe Marvel. I admired …"
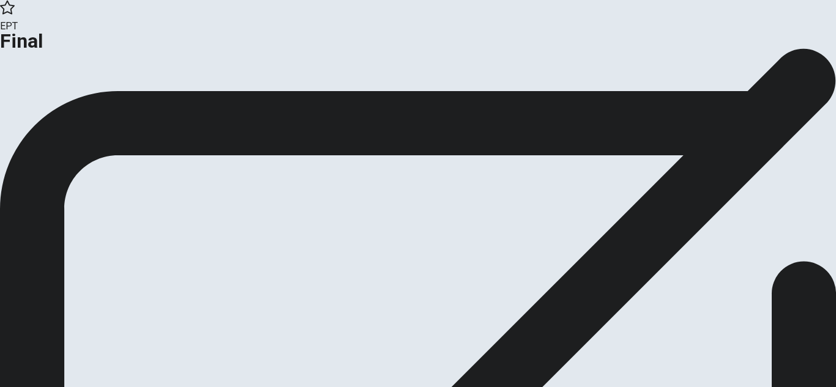
scroll to position [57, 0]
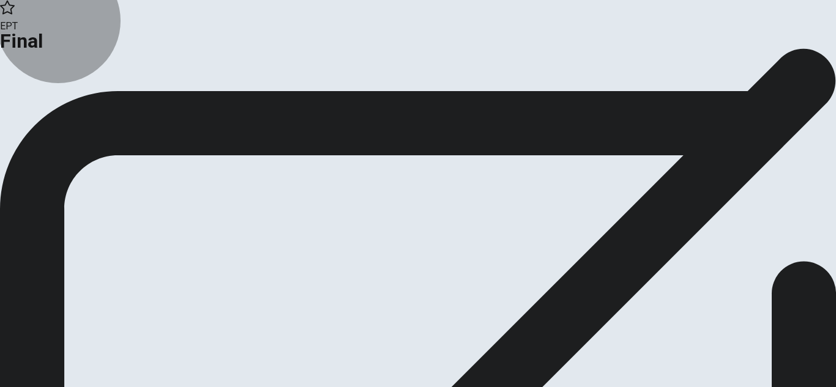
click at [50, 51] on button "Continue" at bounding box center [25, 43] width 50 height 17
